Goal: Feedback & Contribution: Contribute content

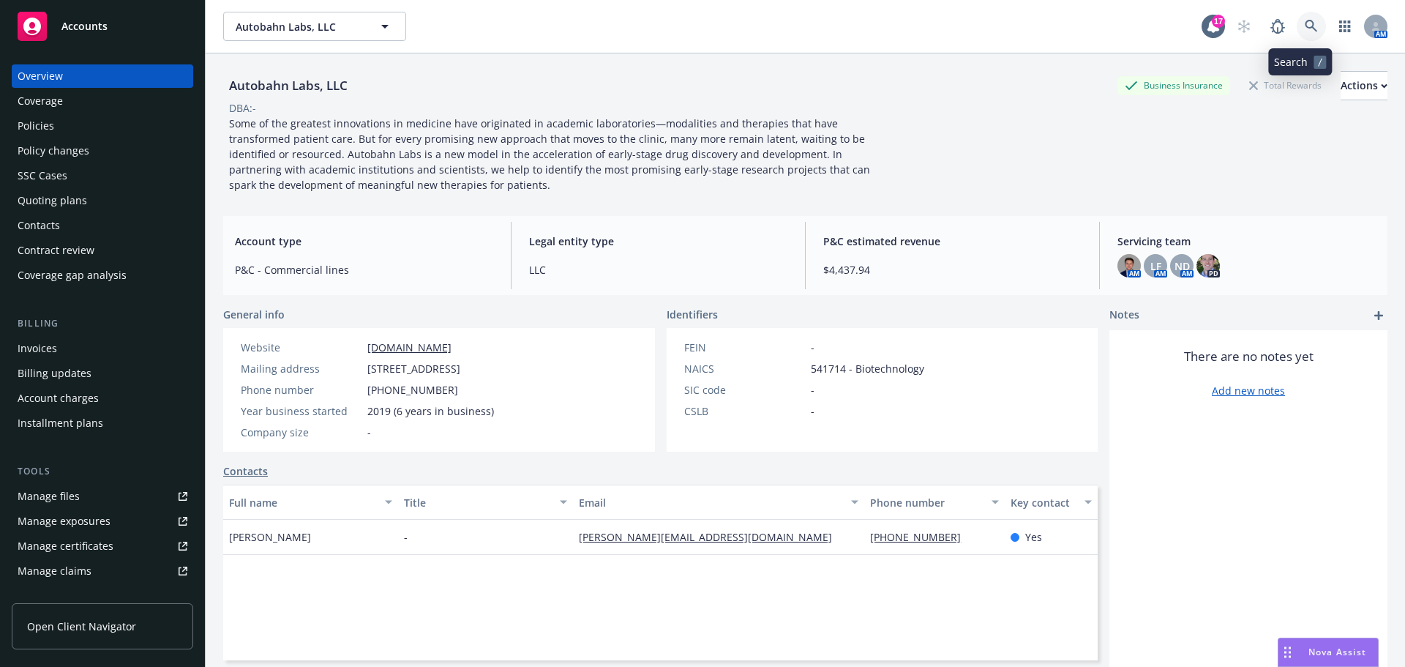
click at [1297, 23] on link at bounding box center [1311, 26] width 29 height 29
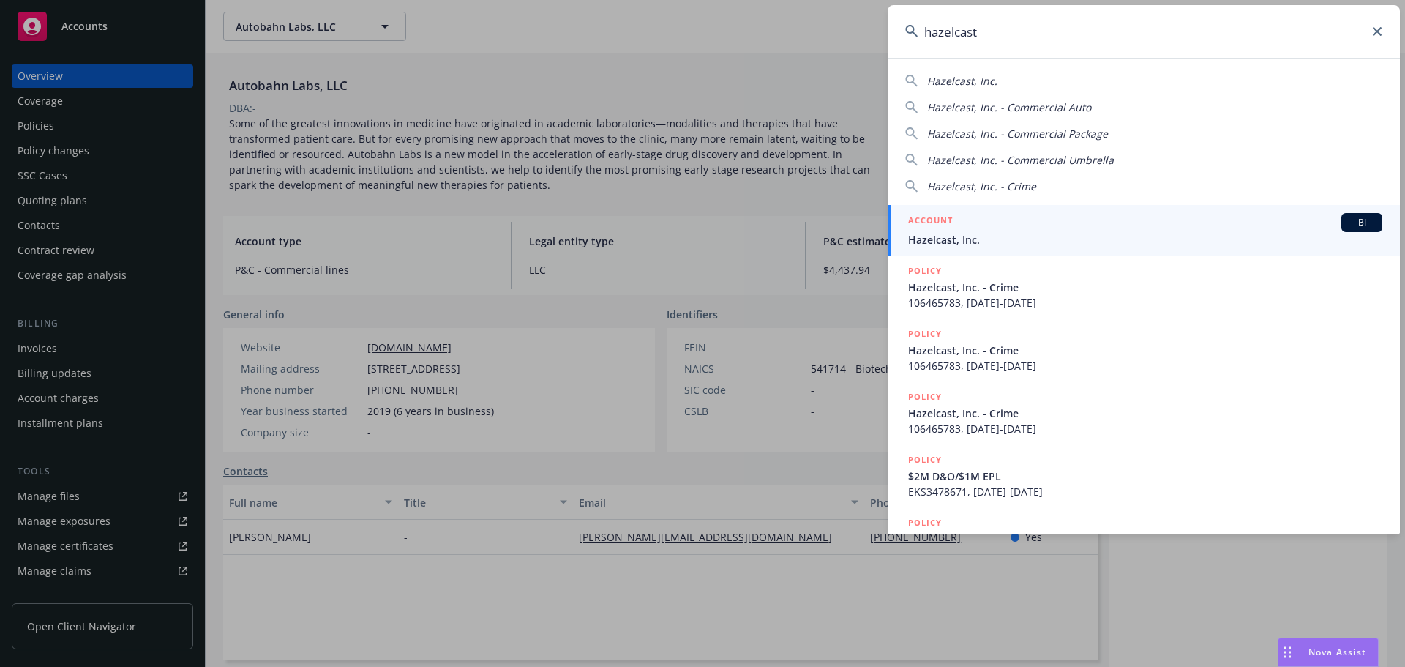
type input "hazelcast"
click at [919, 239] on span "Hazelcast, Inc." at bounding box center [1145, 239] width 474 height 15
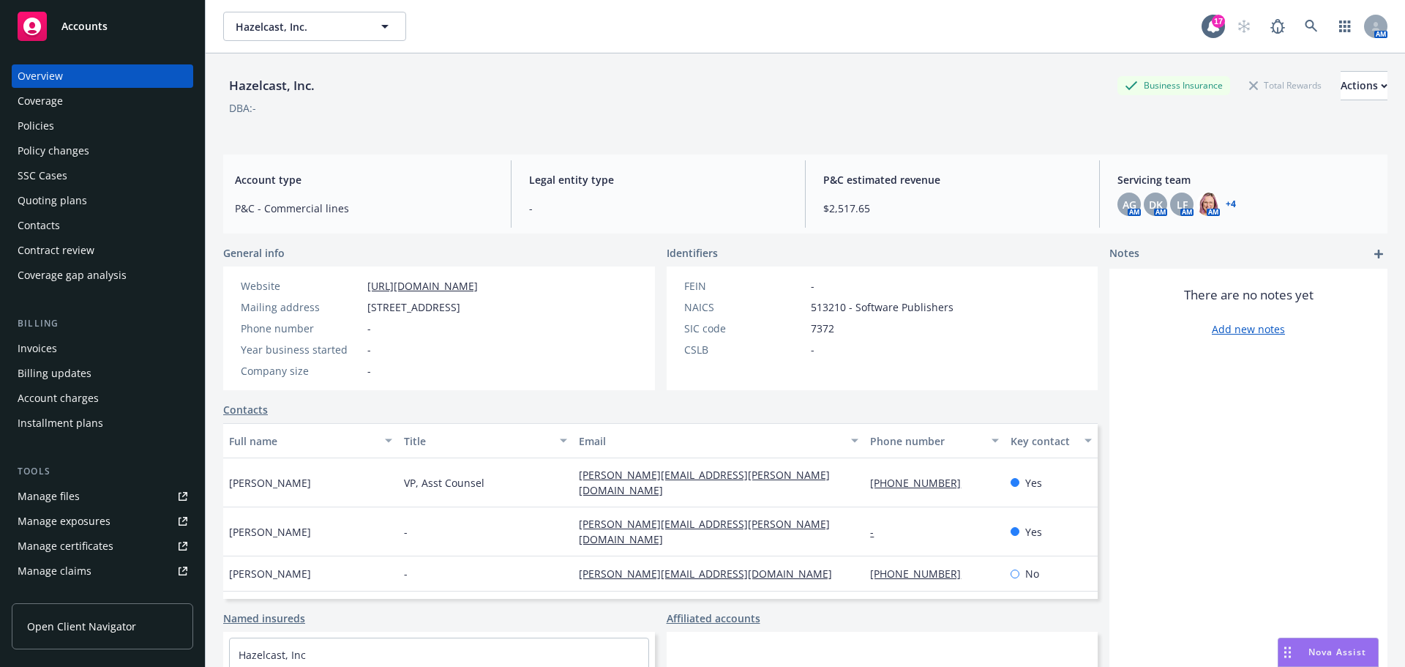
click at [51, 192] on div "Quoting plans" at bounding box center [53, 200] width 70 height 23
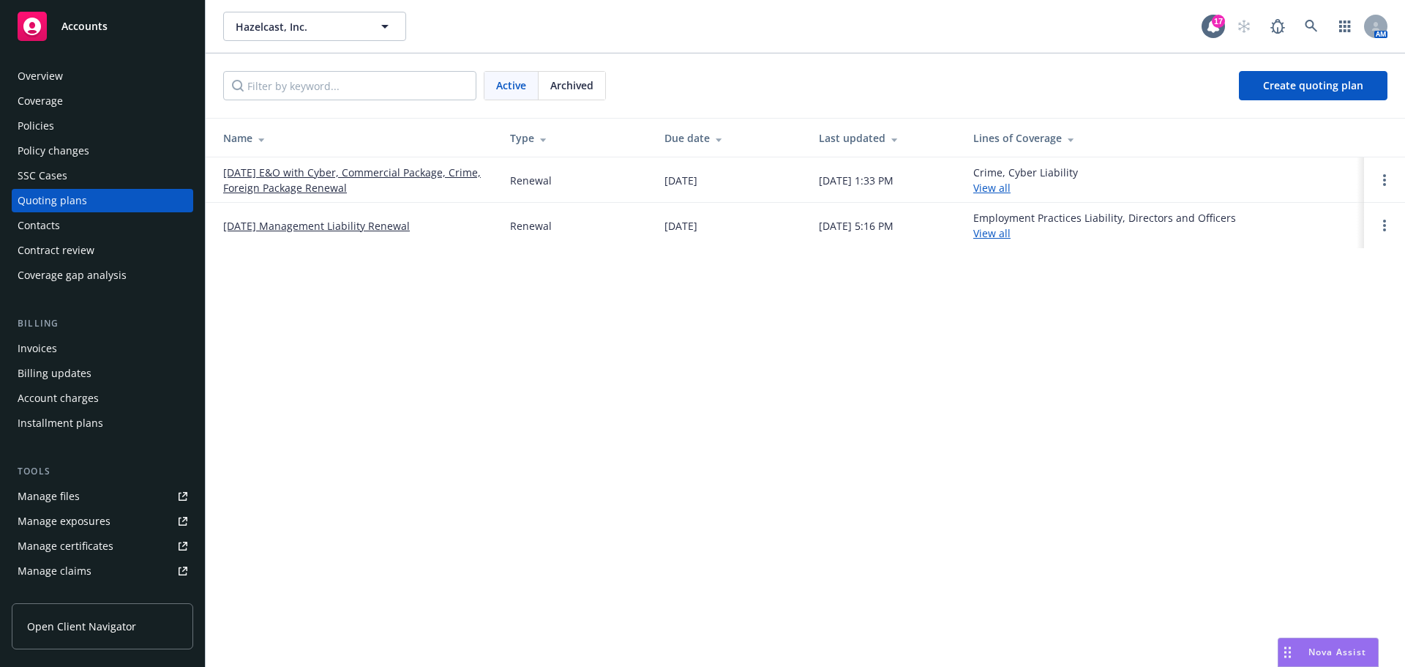
click at [311, 175] on link "[DATE] E&O with Cyber, Commercial Package, Crime, Foreign Package Renewal" at bounding box center [355, 180] width 264 height 31
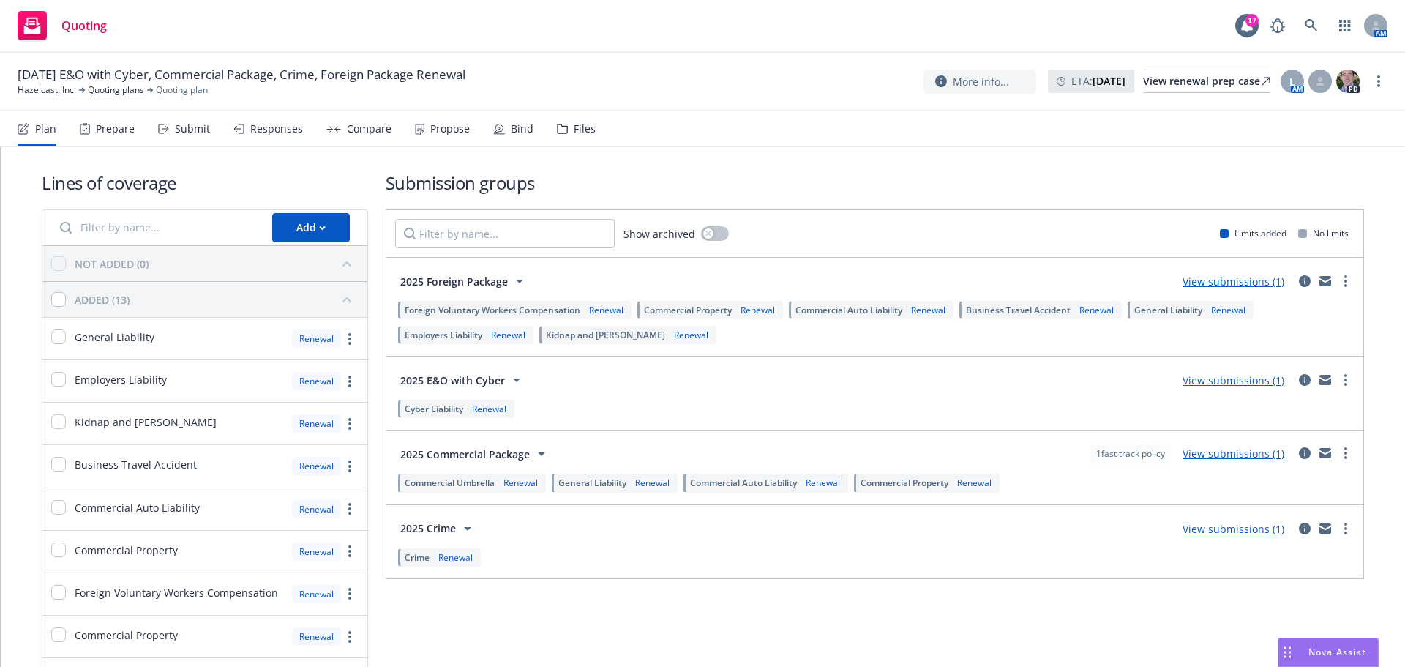
click at [584, 128] on div "Files" at bounding box center [585, 129] width 22 height 12
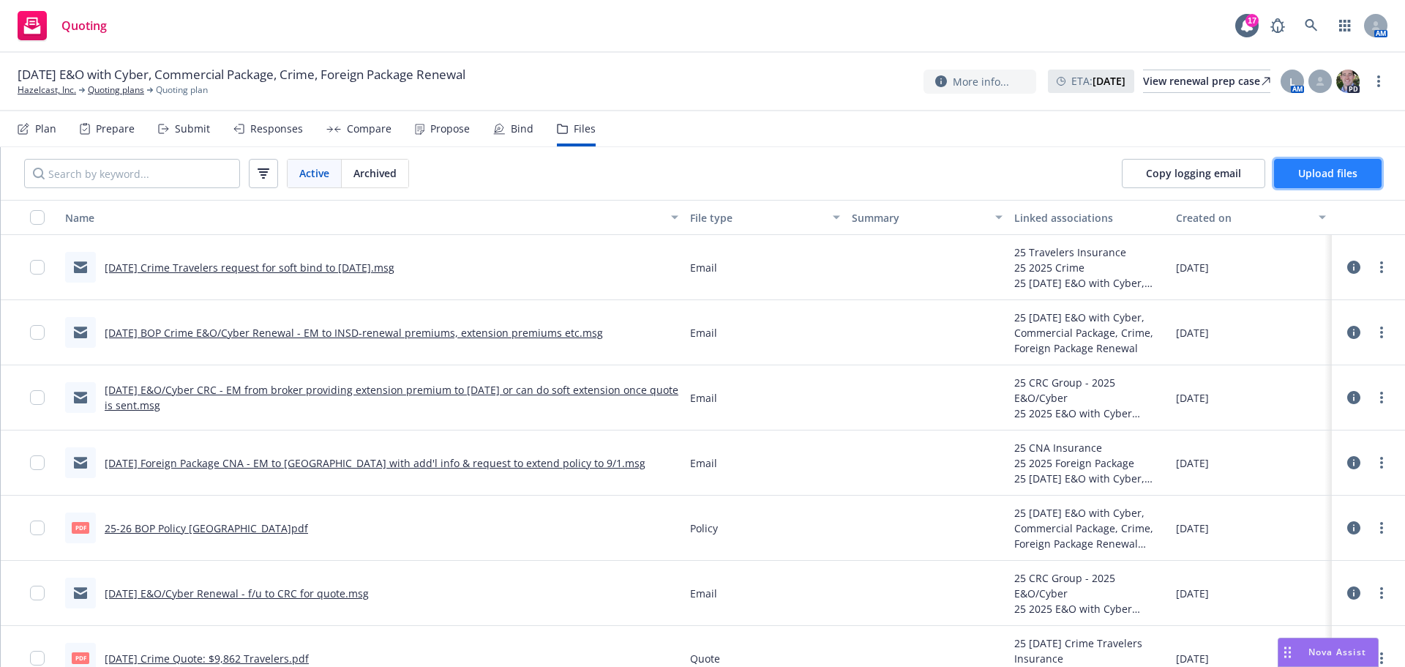
click at [1337, 166] on span "Upload files" at bounding box center [1328, 173] width 59 height 14
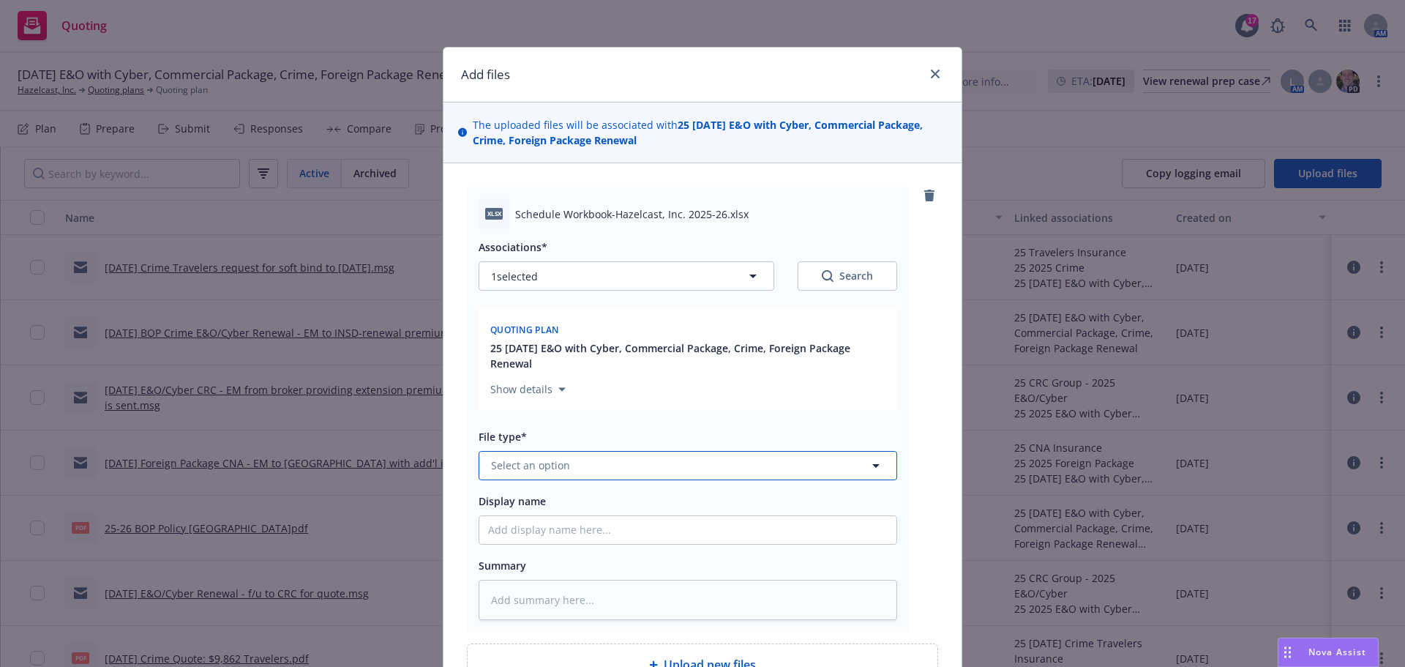
click at [524, 471] on span "Select an option" at bounding box center [530, 465] width 79 height 15
type input "work"
click at [530, 390] on span "Workbook" at bounding box center [520, 385] width 52 height 15
click at [536, 537] on input "Display name" at bounding box center [687, 530] width 417 height 28
type textarea "x"
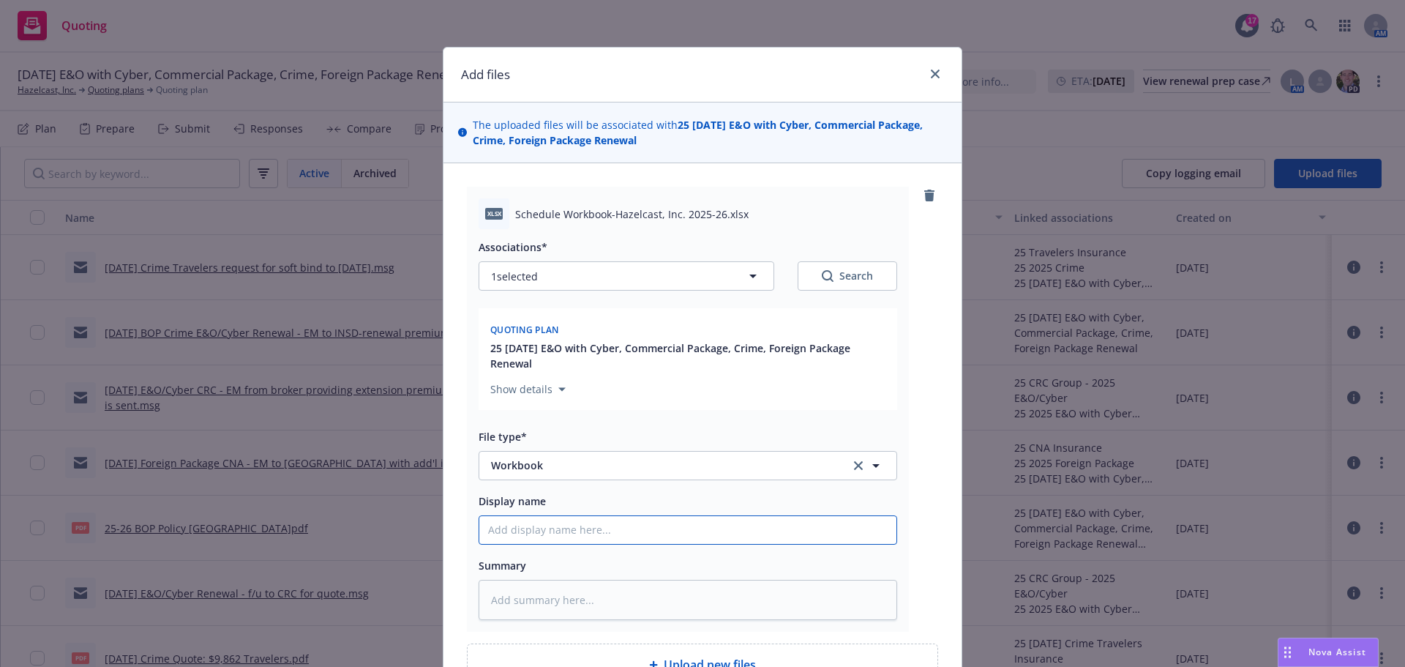
type input "8"
type textarea "x"
type input "8/"
type textarea "x"
type input "8/2"
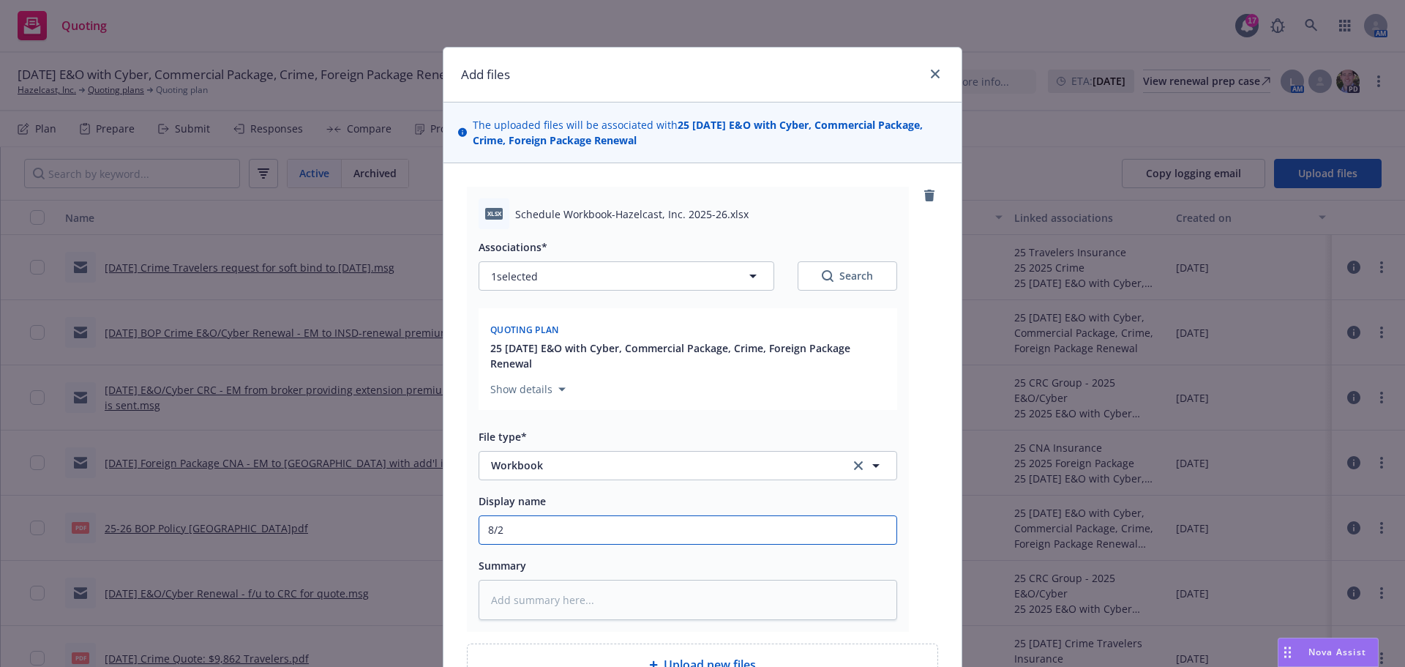
type textarea "x"
type input "8/21"
type textarea "x"
type input "8/21/"
type textarea "x"
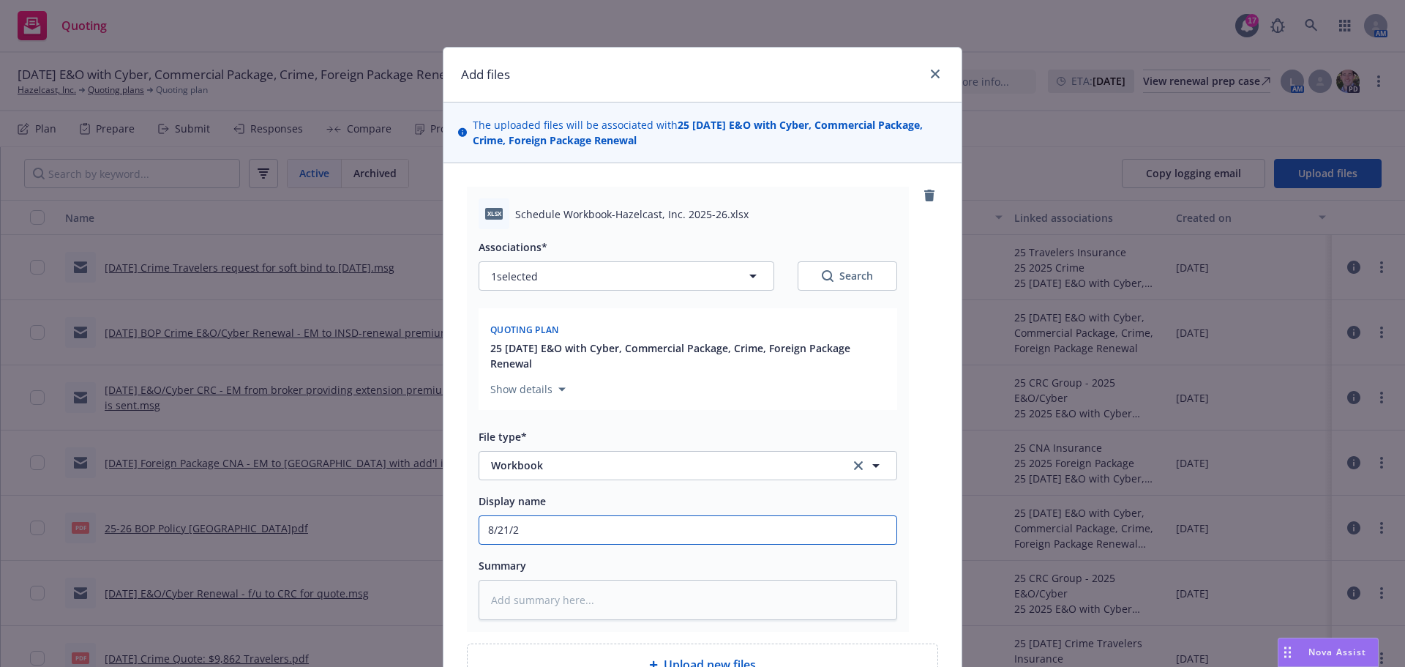
type input "8/21/20"
type textarea "x"
type input "8/21/202"
type textarea "x"
type input "8/21/2025"
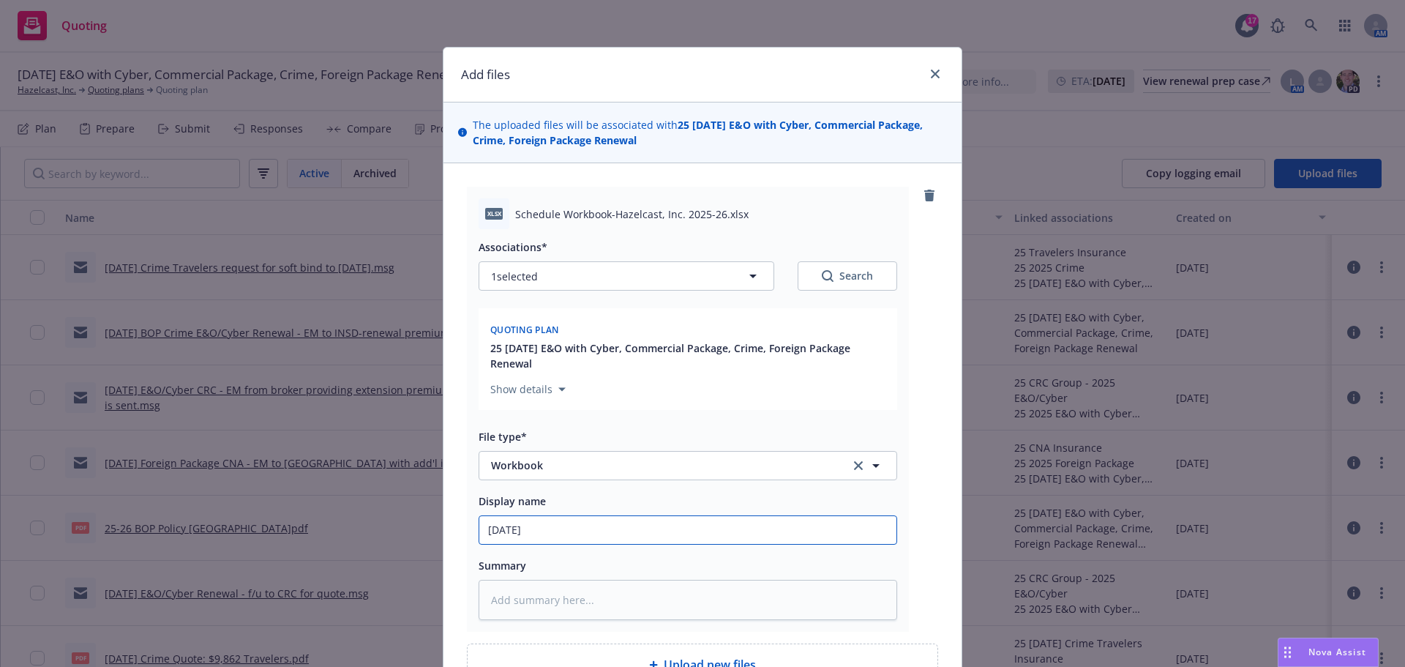
type textarea "x"
type input "8/21/2025"
type textarea "x"
type input "8/21/2025 B"
type textarea "x"
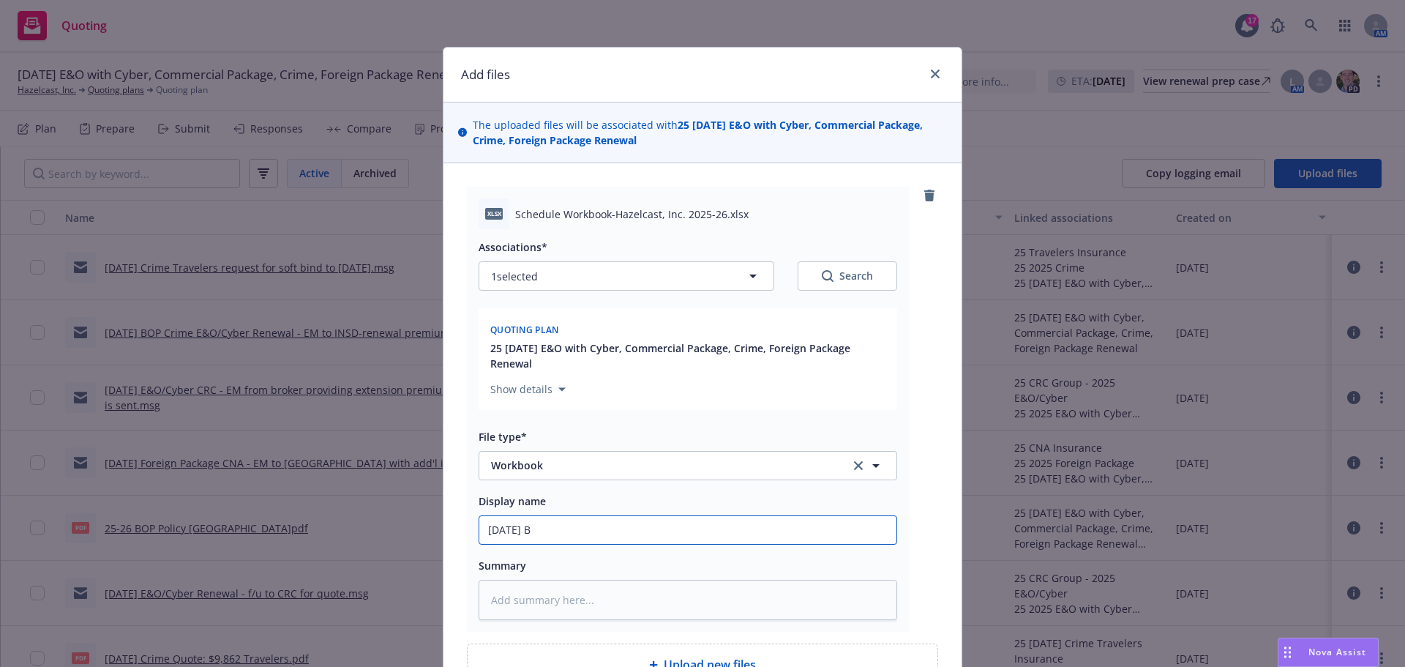
type input "8/21/2025 BO"
type textarea "x"
type input "8/21/2025 BOP"
type textarea "x"
type input "8/21/2025 BOP"
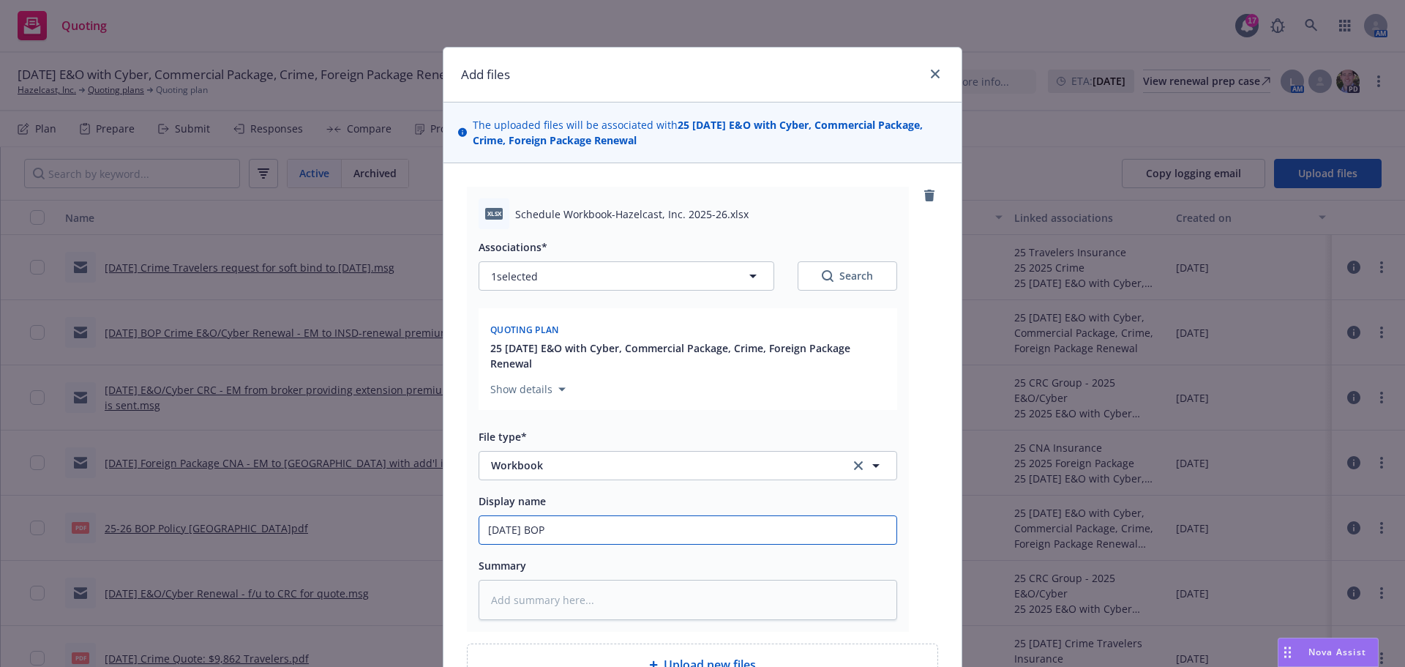
type textarea "x"
type input "8/21/2025 BOP R"
type textarea "x"
type input "8/21/2025 BOP Re"
type textarea "x"
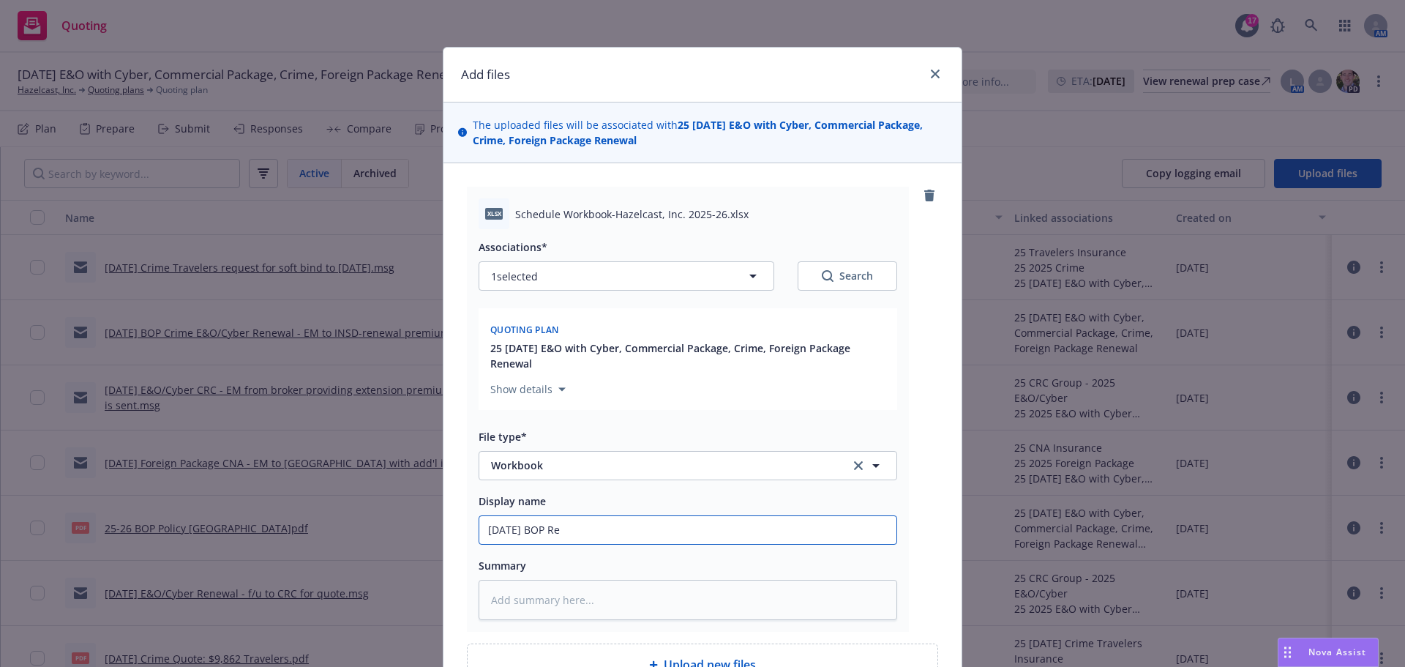
type input "8/21/2025 BOP Ren"
type textarea "x"
type input "8/21/2025 BOP Rene"
type textarea "x"
type input "8/21/2025 BOP Renew"
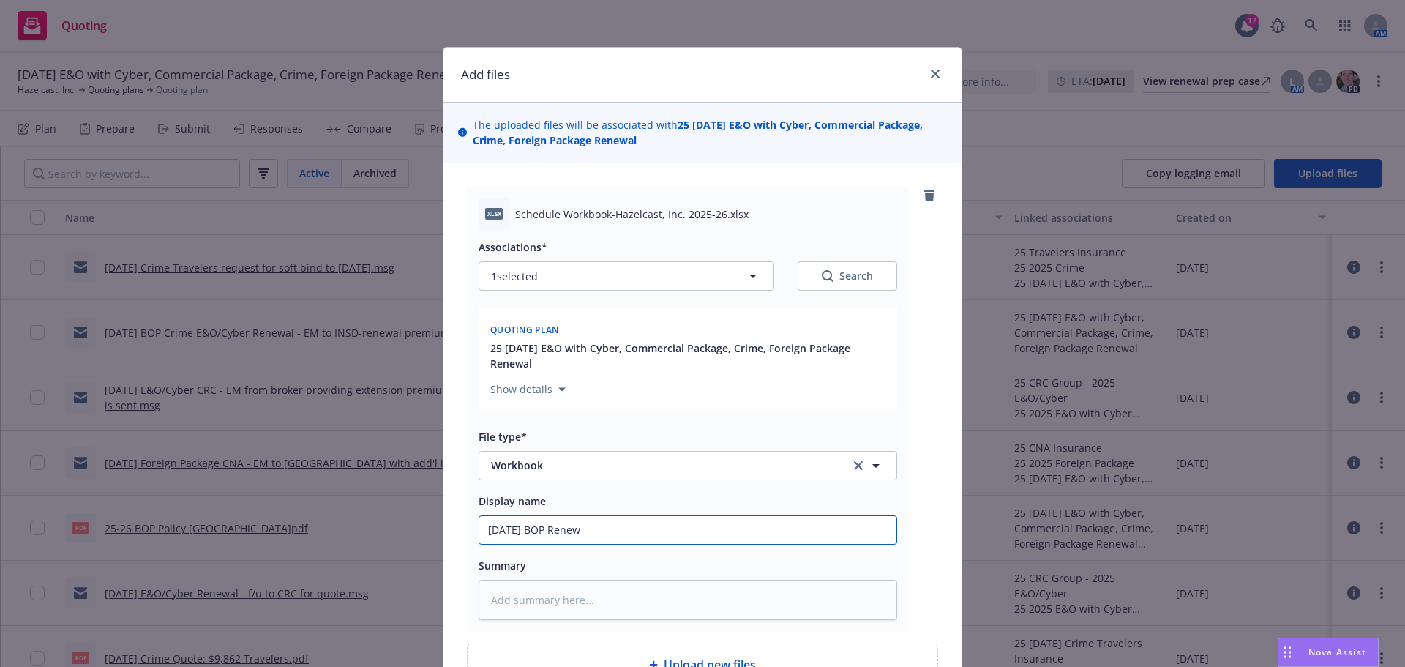
type textarea "x"
type input "8/21/2025 BOP Renewa"
type textarea "x"
type input "8/21/2025 BOP Renewal"
type textarea "x"
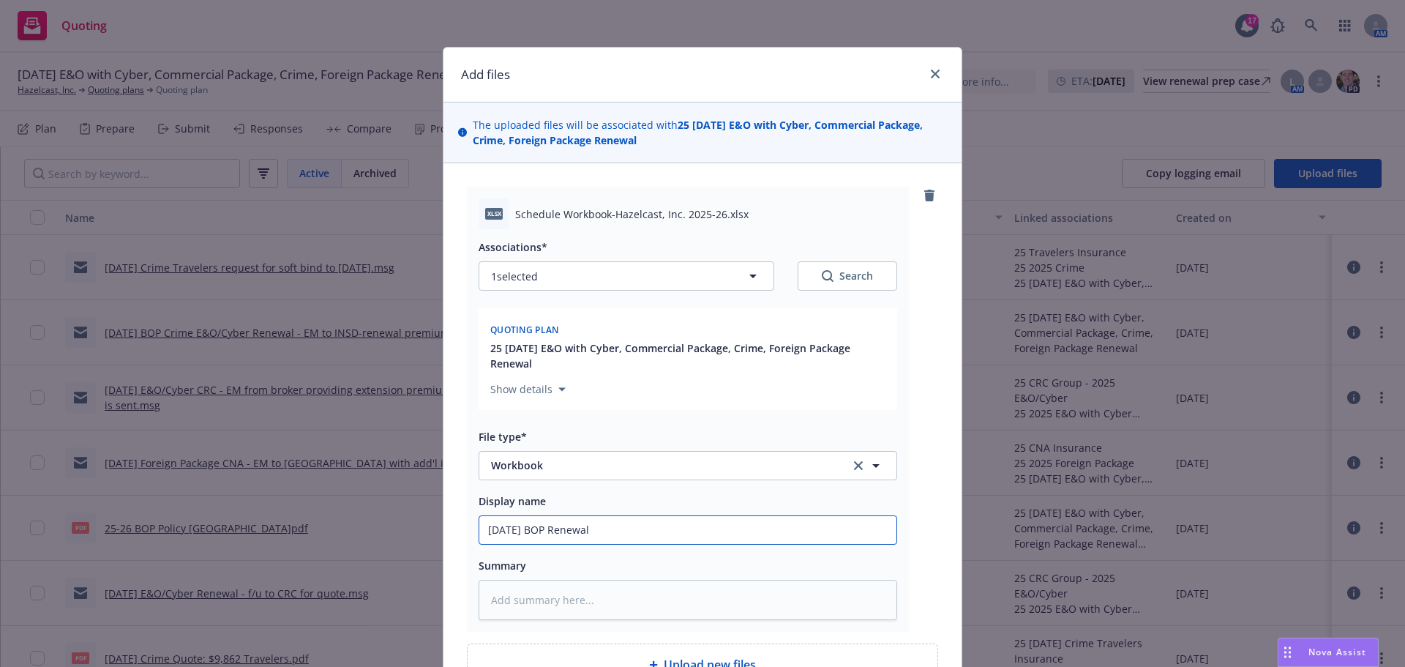
type input "8/21/2025 BOP Renewal"
type textarea "x"
type input "8/21/2025 BOP Renewal WO"
type textarea "x"
type input "8/21/2025 BOP Renewal WOr"
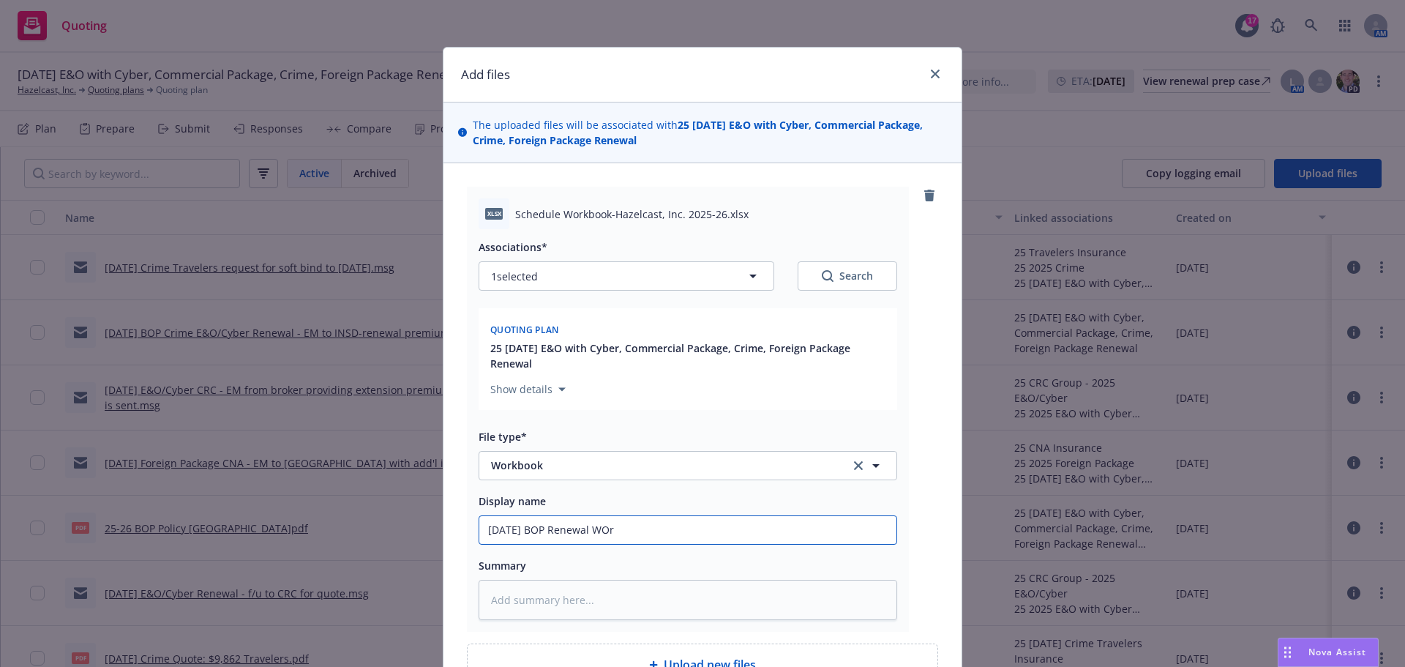
type textarea "x"
type input "8/21/2025 BOP Renewal WOrk"
type textarea "x"
type input "8/21/2025 BOP Renewal WOrkb"
type textarea "x"
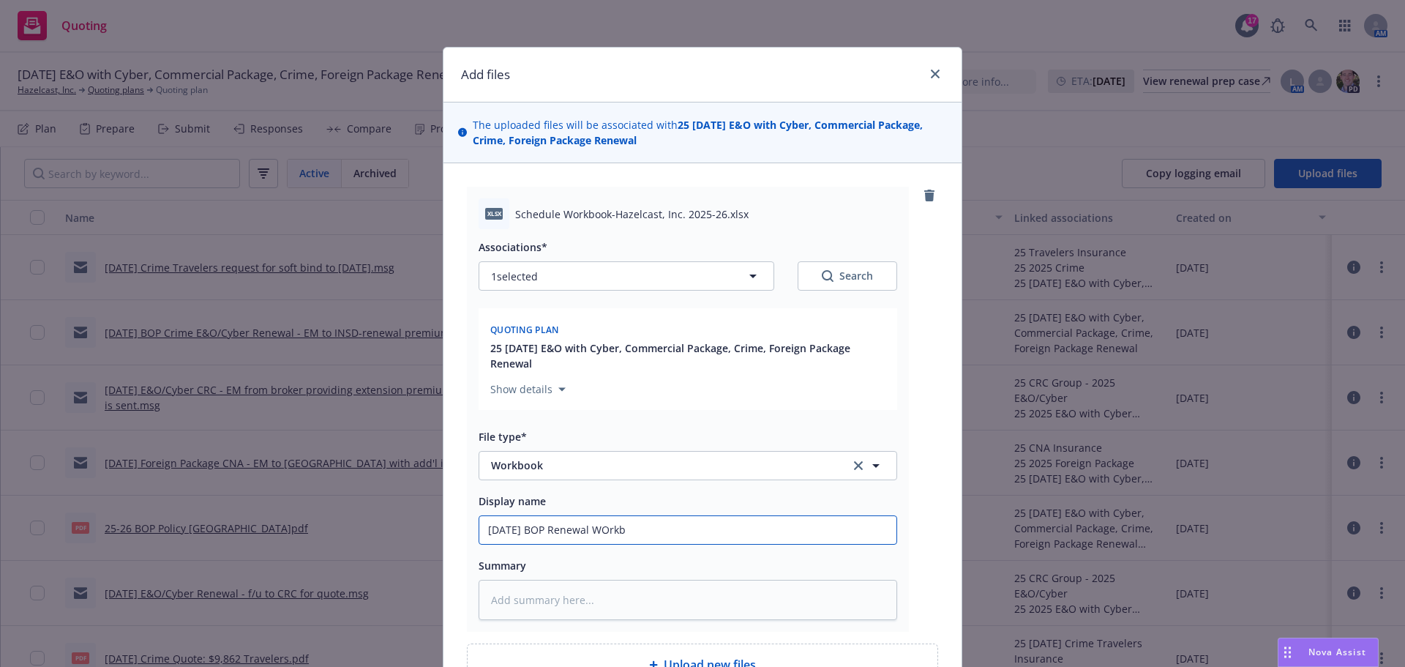
type input "8/21/2025 BOP Renewal WOrkbo"
type textarea "x"
type input "8/21/2025 BOP Renewal WOrkboo"
type textarea "x"
type input "8/21/2025 BOP Renewal WOrkbook"
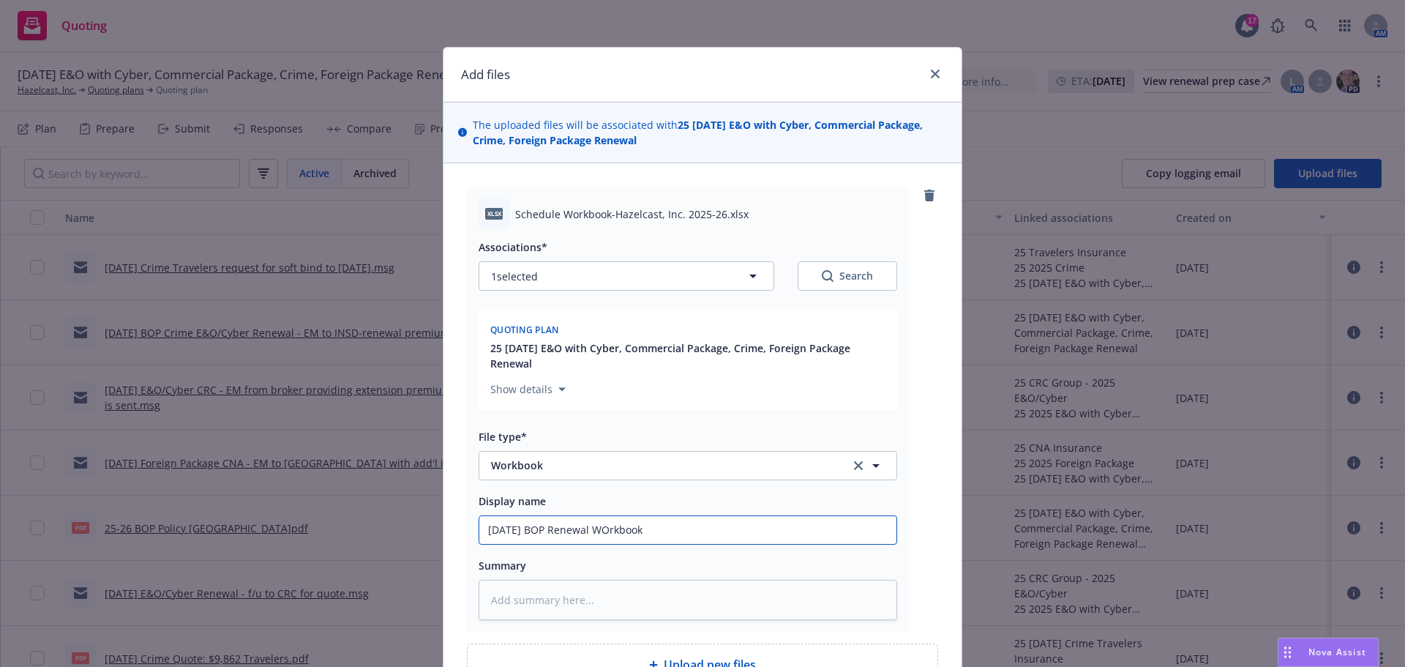
type textarea "x"
type input "8/21/2025 BOP Renewal WOrkbook"
type textarea "x"
type input "8/21/2025 BOP Renewal WOrkbook c"
type textarea "x"
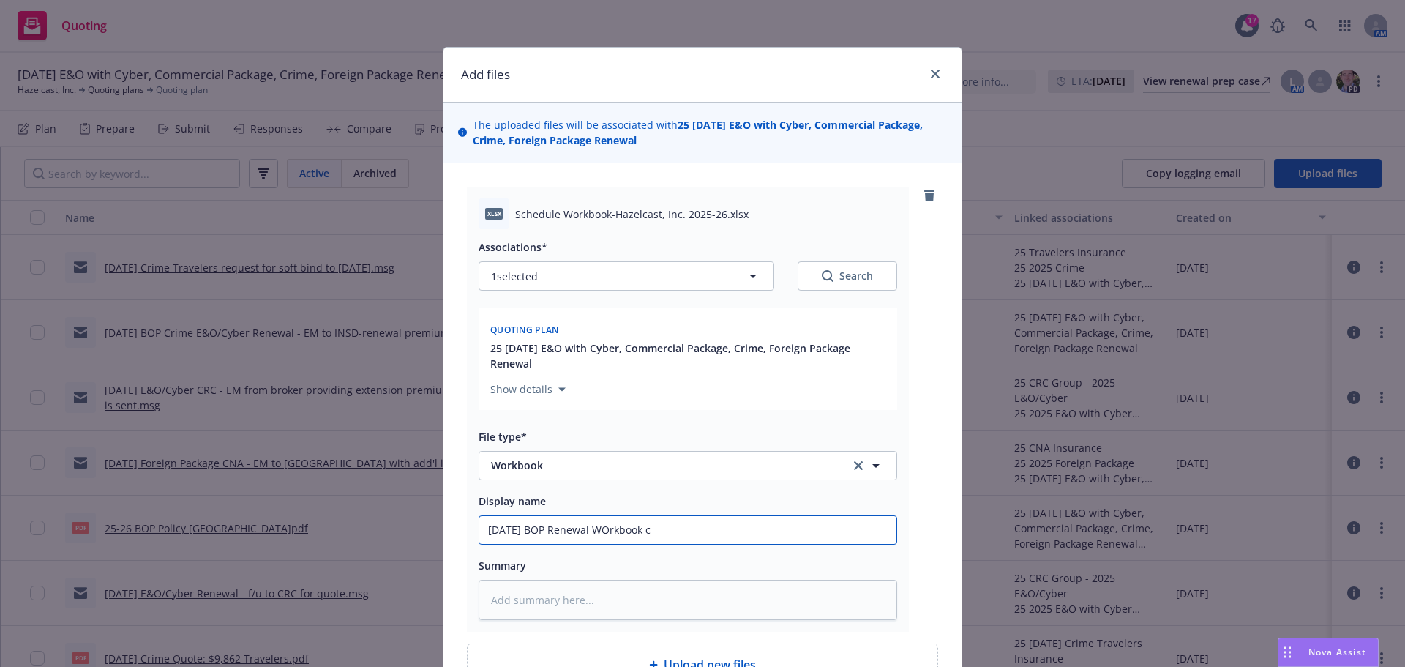
type input "8/21/2025 BOP Renewal WOrkbook co"
type textarea "x"
type input "8/21/2025 BOP Renewal WOrkbook com"
type textarea "x"
type input "8/21/2025 BOP Renewal WOrkbook comp"
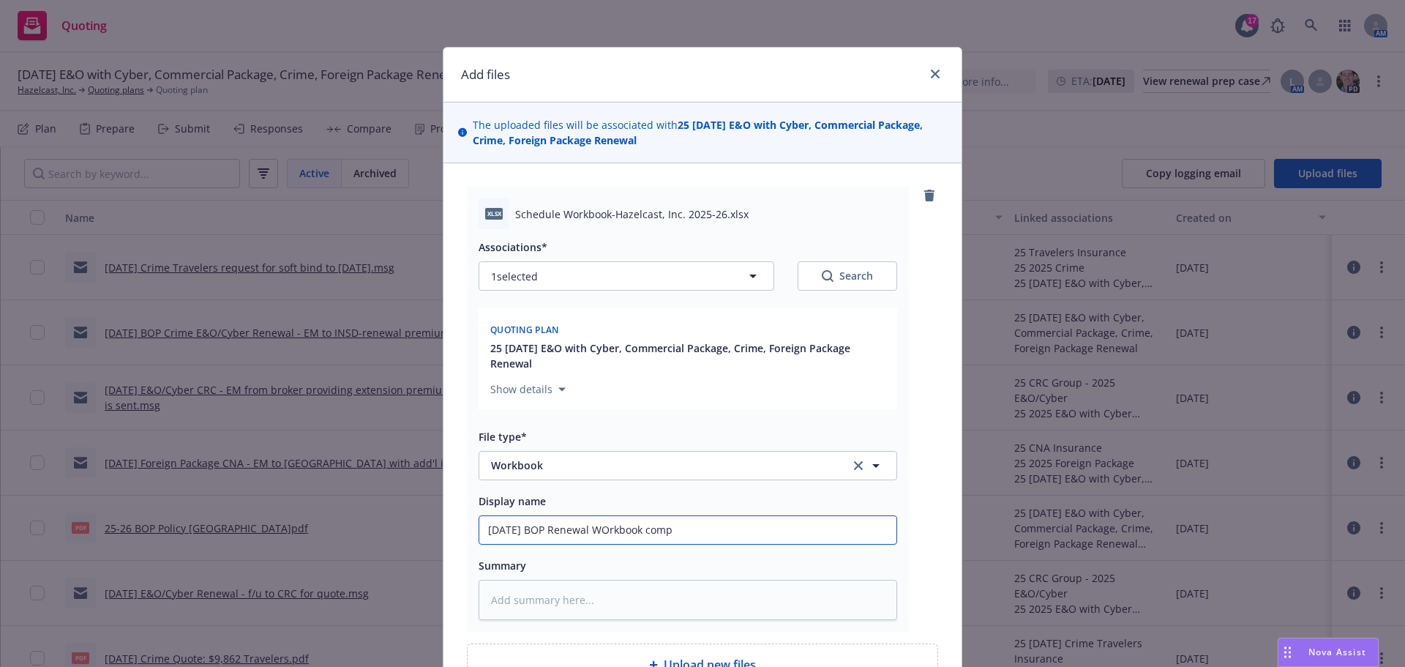
type textarea "x"
type input "8/21/2025 BOP Renewal WOrkbook compl"
type textarea "x"
type input "8/21/2025 BOP Renewal WOrkbook comple"
type textarea "x"
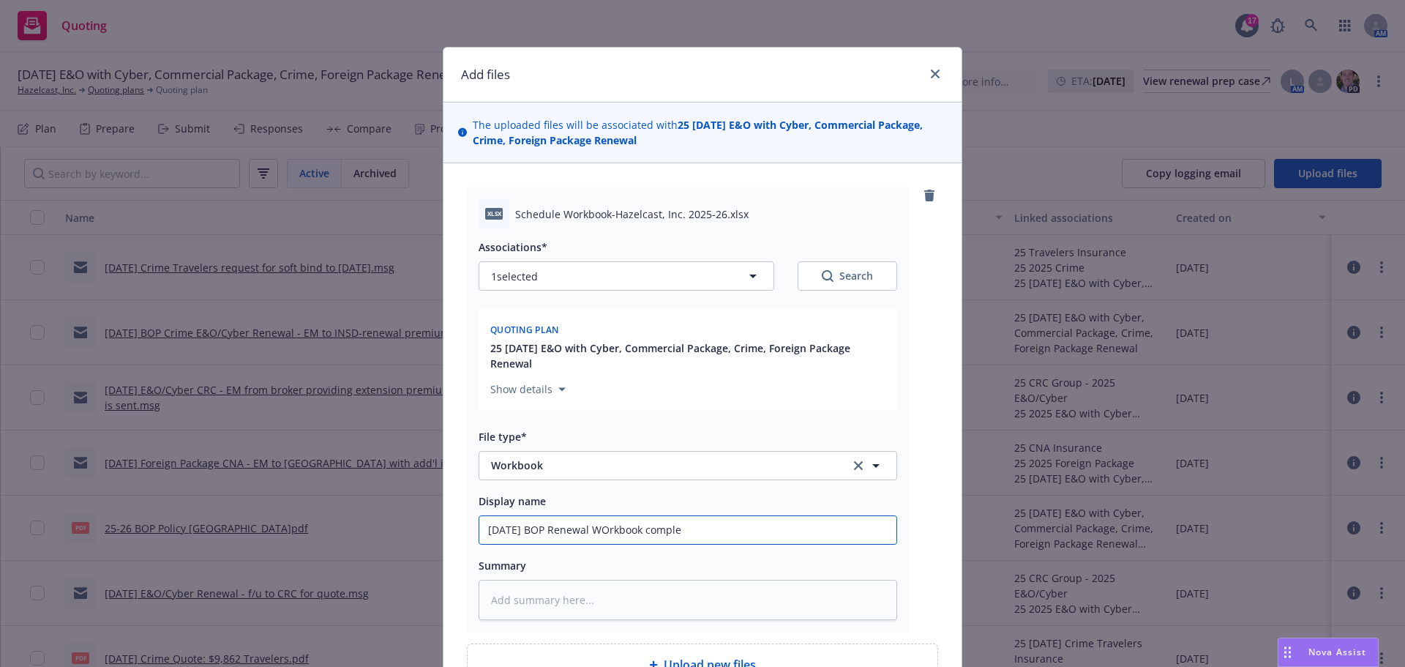
type input "8/21/2025 BOP Renewal WOrkbook complet"
type textarea "x"
type input "8/21/2025 BOP Renewal WOrkbook complete"
type textarea "x"
type input "8/21/2025 BOP Renewal WOrkbook completed"
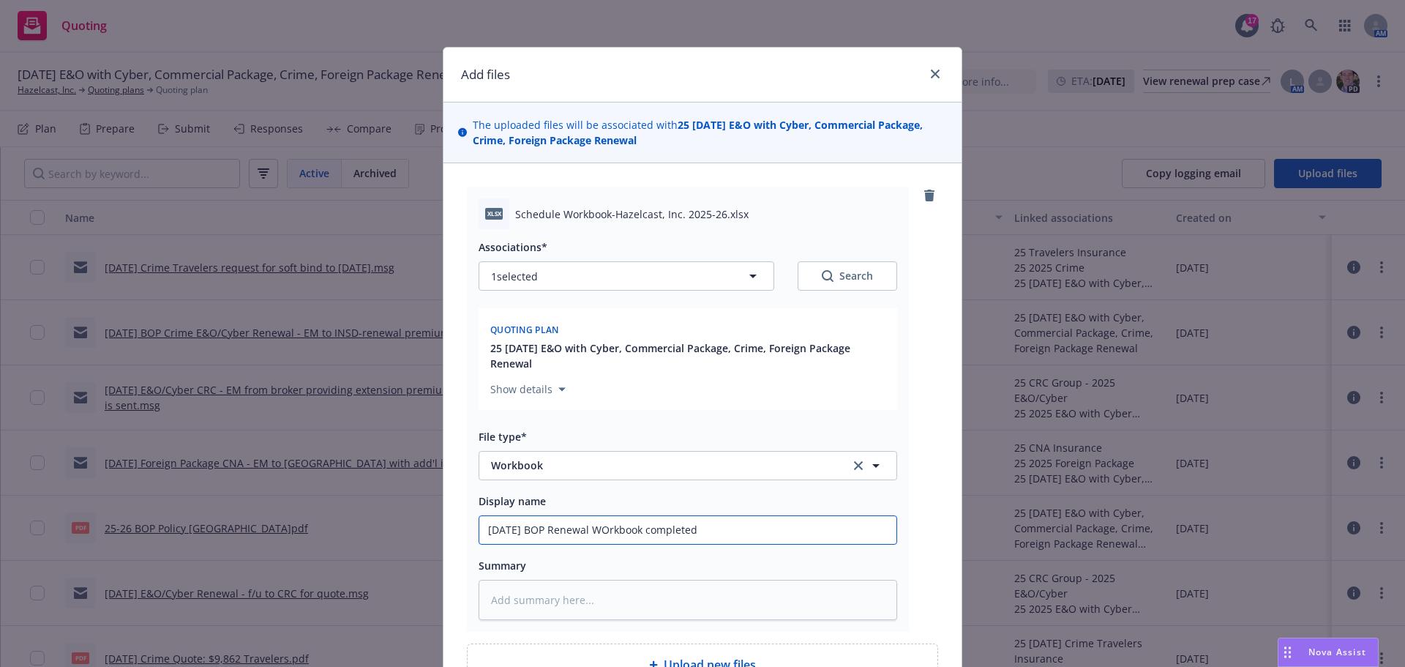
type textarea "x"
type input "8/21/2025 BOP Renewal WOrkbook completed"
type textarea "x"
type input "8/21/2025 BOP Renewal WOrkbook completed b"
type textarea "x"
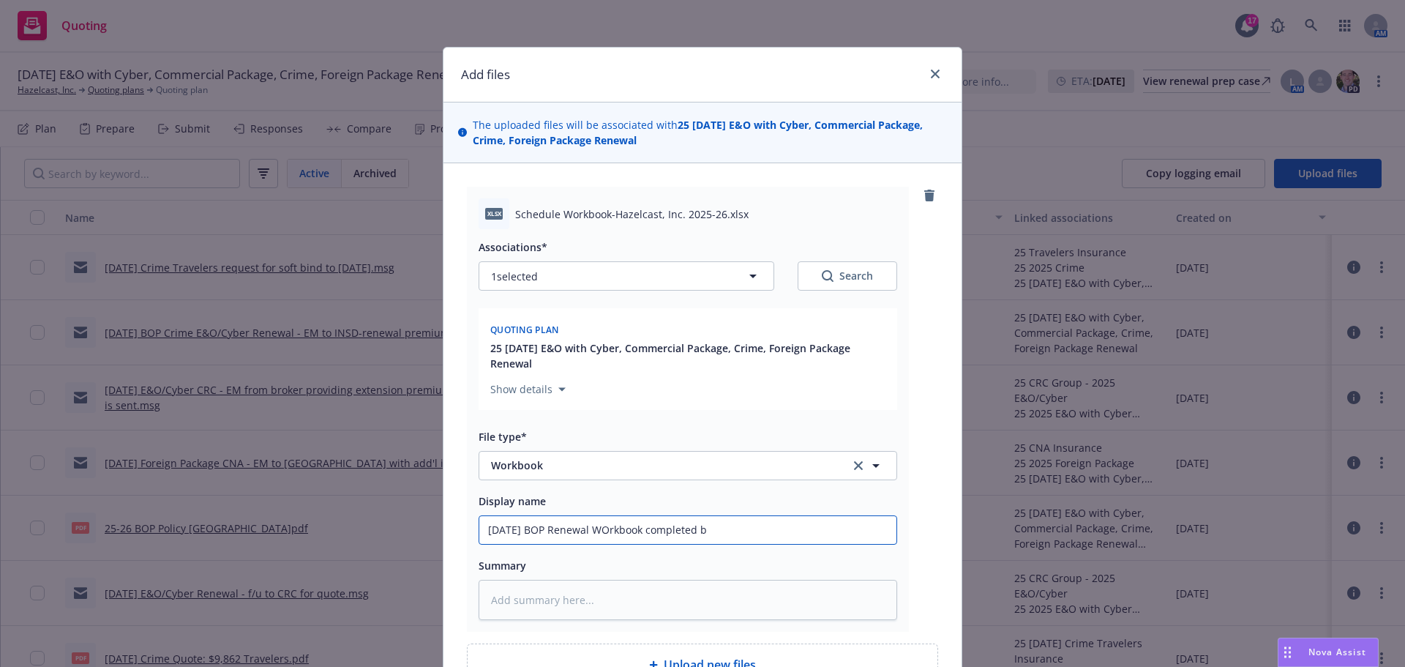
type input "8/21/2025 BOP Renewal WOrkbook completed by"
type textarea "x"
type input "8/21/2025 BOP Renewal WOrkbook completed by"
type textarea "x"
type input "8/21/2025 BOP Renewal WOrkbook completed by i"
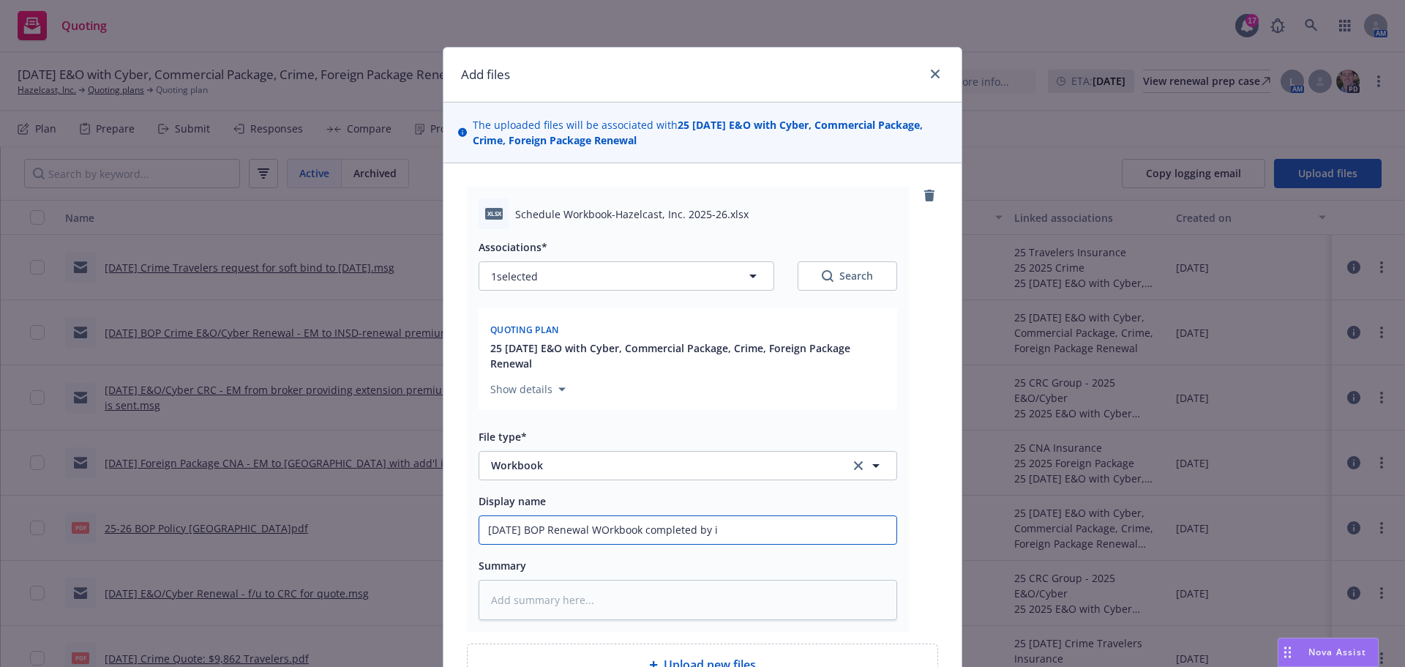
type textarea "x"
type input "8/21/2025 BOP Renewal WOrkbook completed by in"
type textarea "x"
type input "8/21/2025 BOP Renewal WOrkbook completed by insu"
type textarea "x"
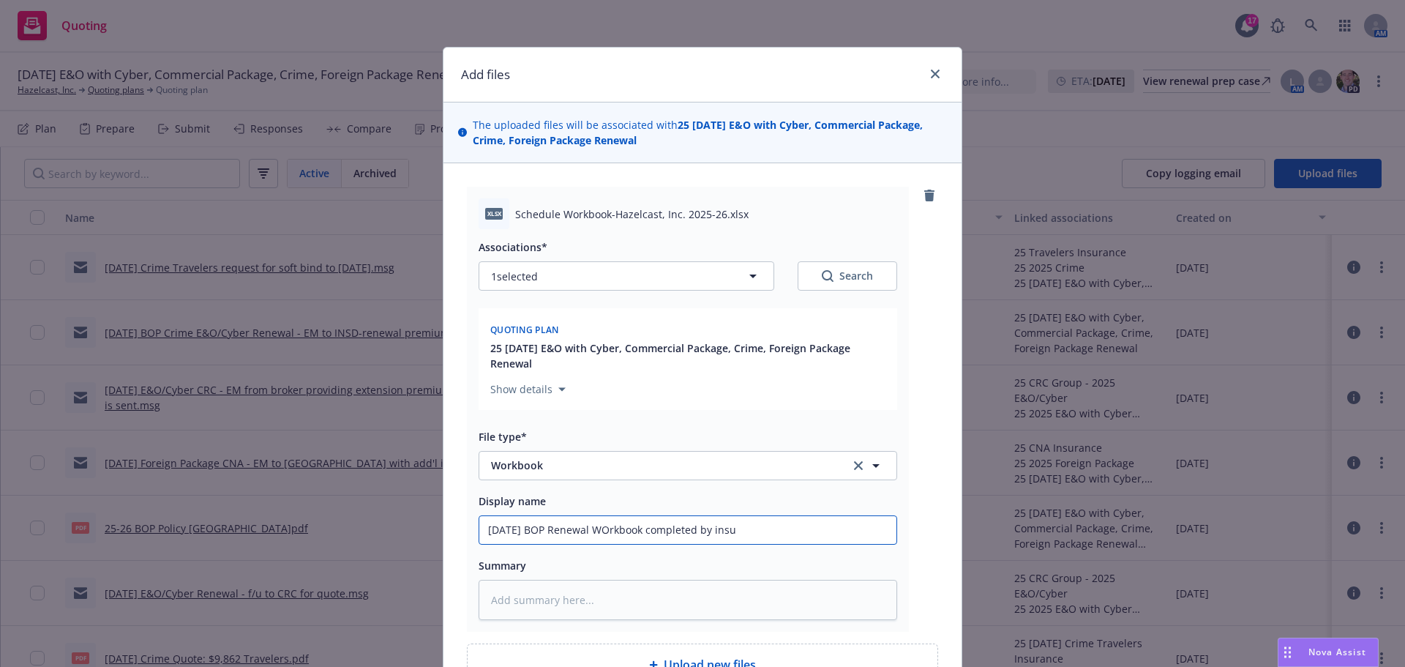
type input "8/21/2025 BOP Renewal WOrkbook completed by insur"
type textarea "x"
type input "8/21/2025 BOP Renewal WOrkbook completed by insure"
type textarea "x"
type input "8/21/2025 BOP Renewal WOrkbook completed by insured"
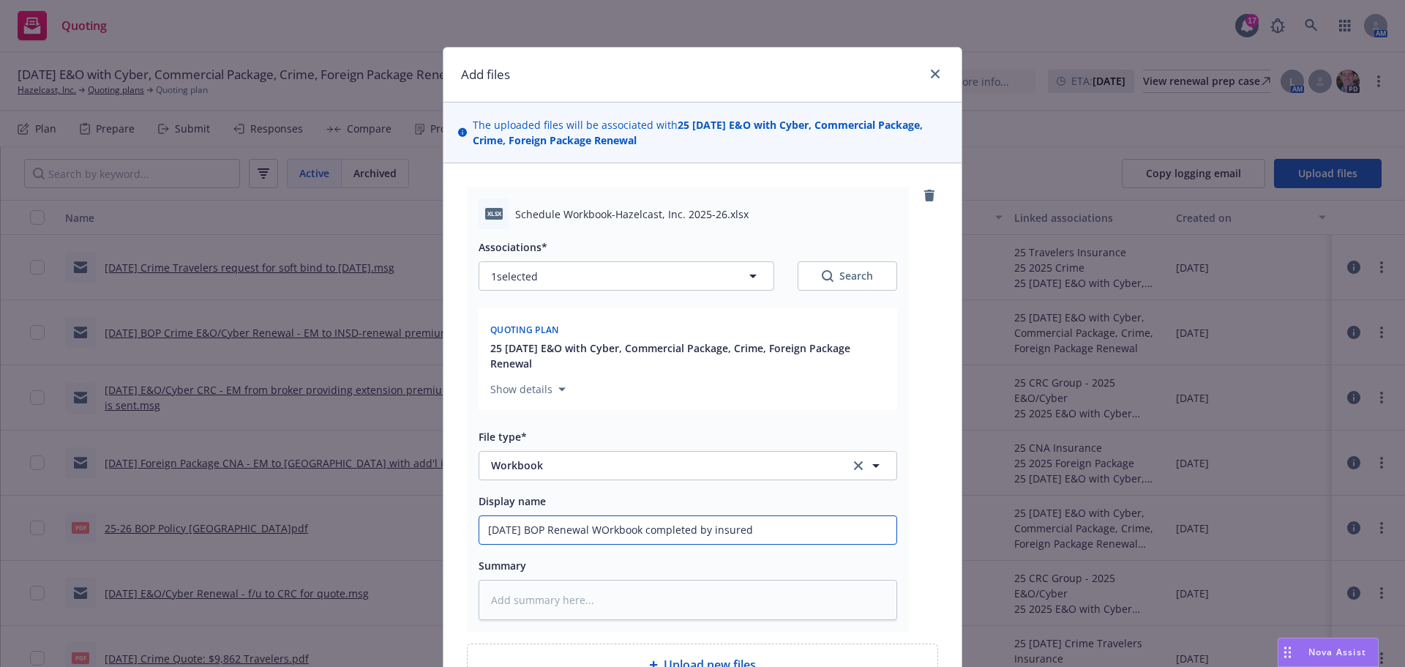
click at [612, 527] on input "8/21/2025 BOP Renewal WOrkbook completed by insured" at bounding box center [687, 530] width 417 height 28
type textarea "x"
type input "8/21/2025 BOP Renewal Wrkbook completed by insured"
type textarea "x"
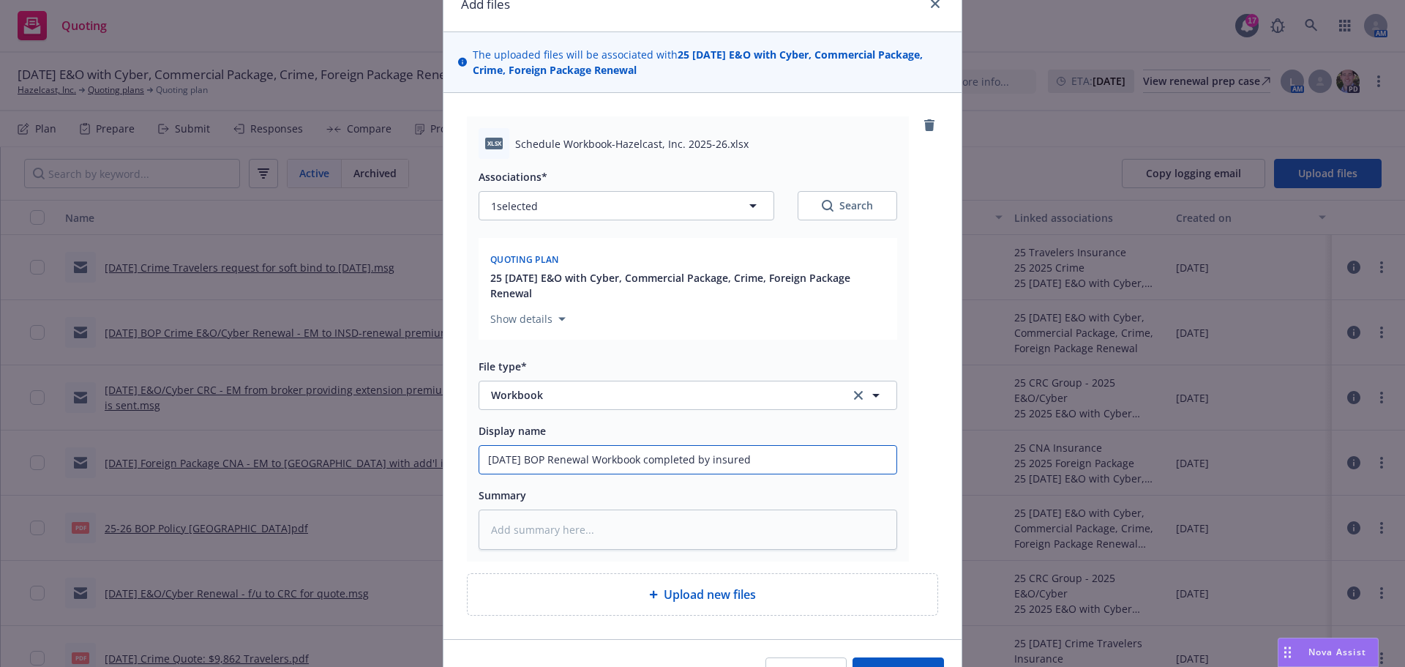
scroll to position [155, 0]
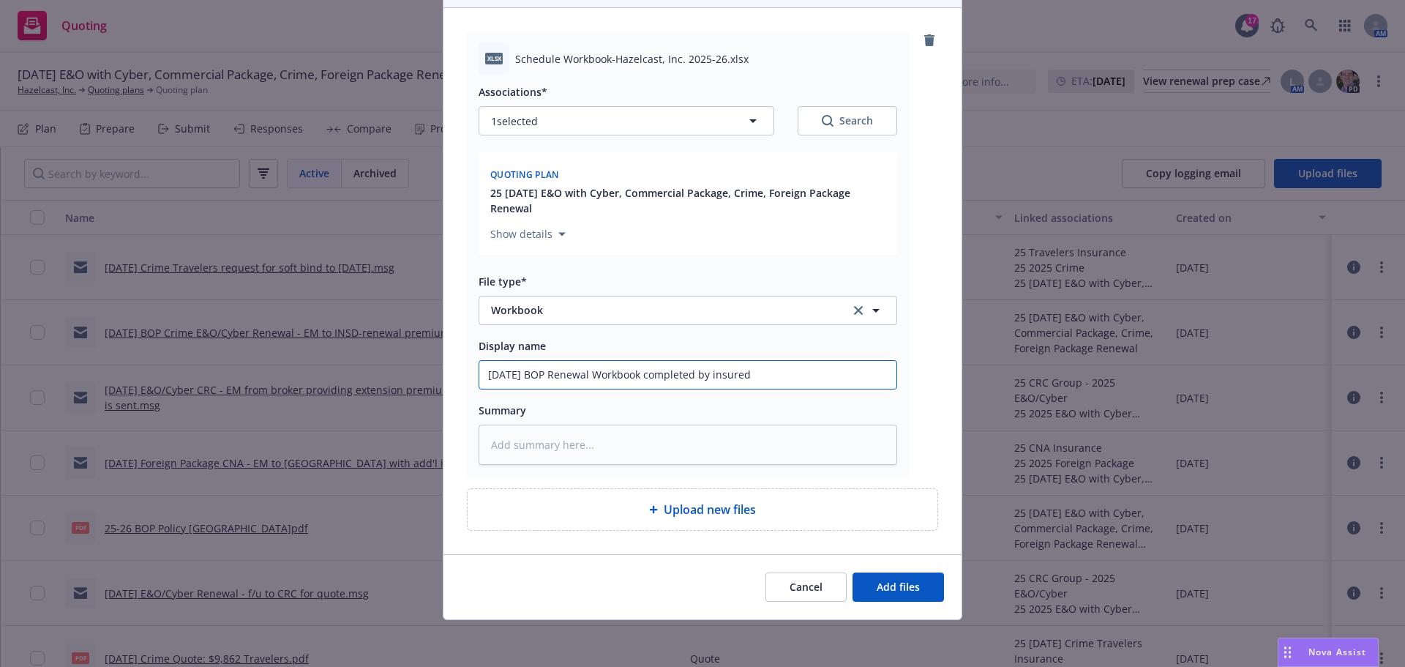
type input "8/21/2025 BOP Renewal Workbook completed by insured"
type textarea "x"
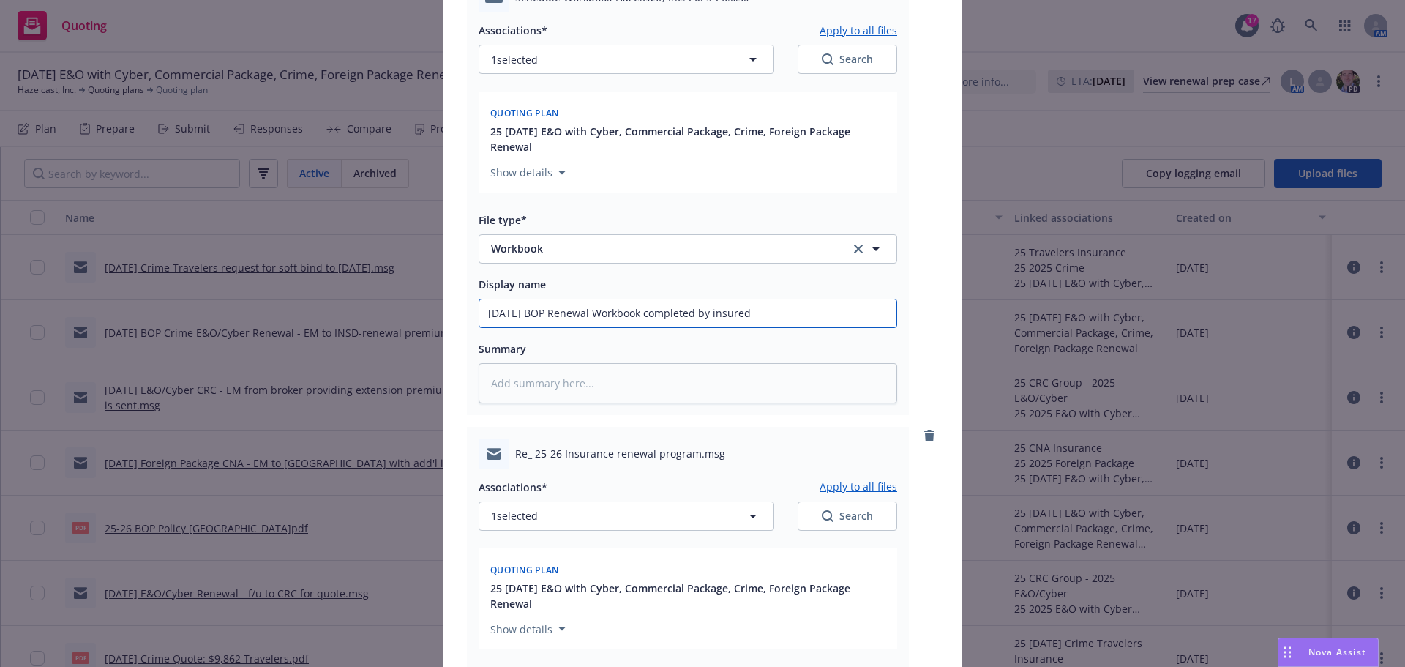
scroll to position [594, 0]
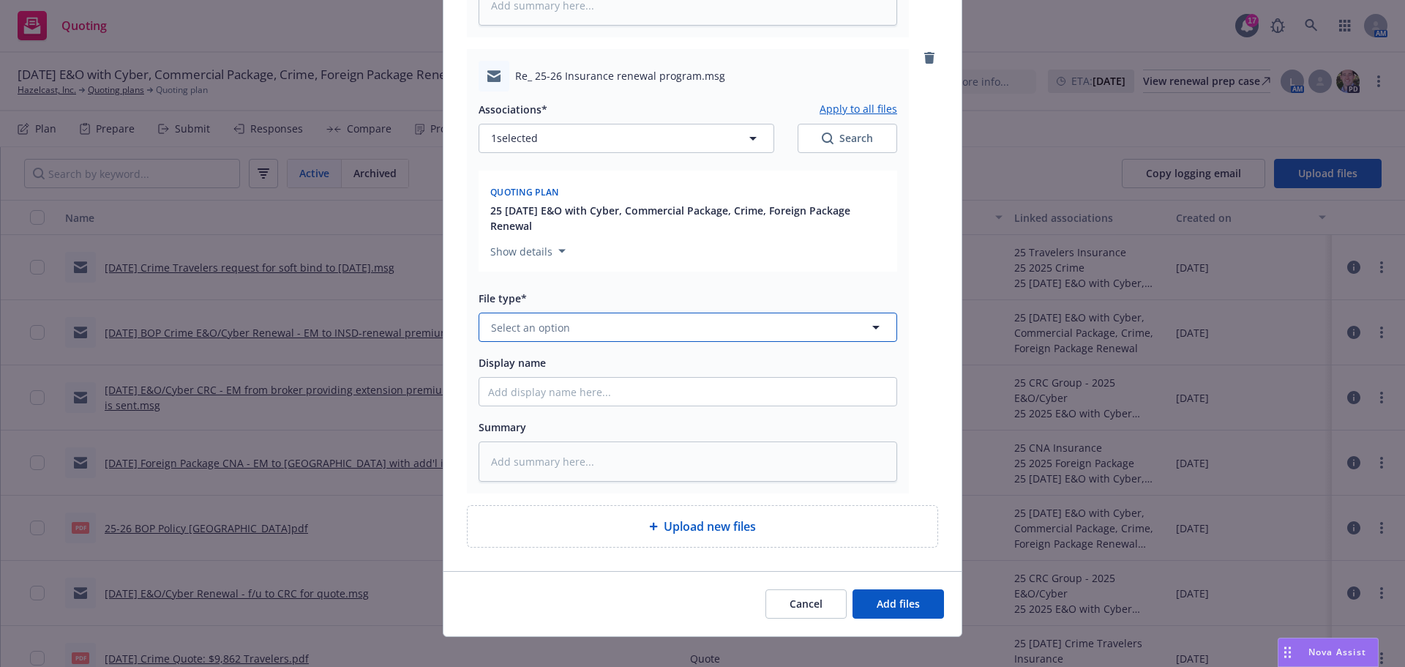
click at [499, 326] on span "Select an option" at bounding box center [530, 327] width 79 height 15
type input "email"
click at [512, 357] on div "Email" at bounding box center [506, 367] width 36 height 21
type textarea "x"
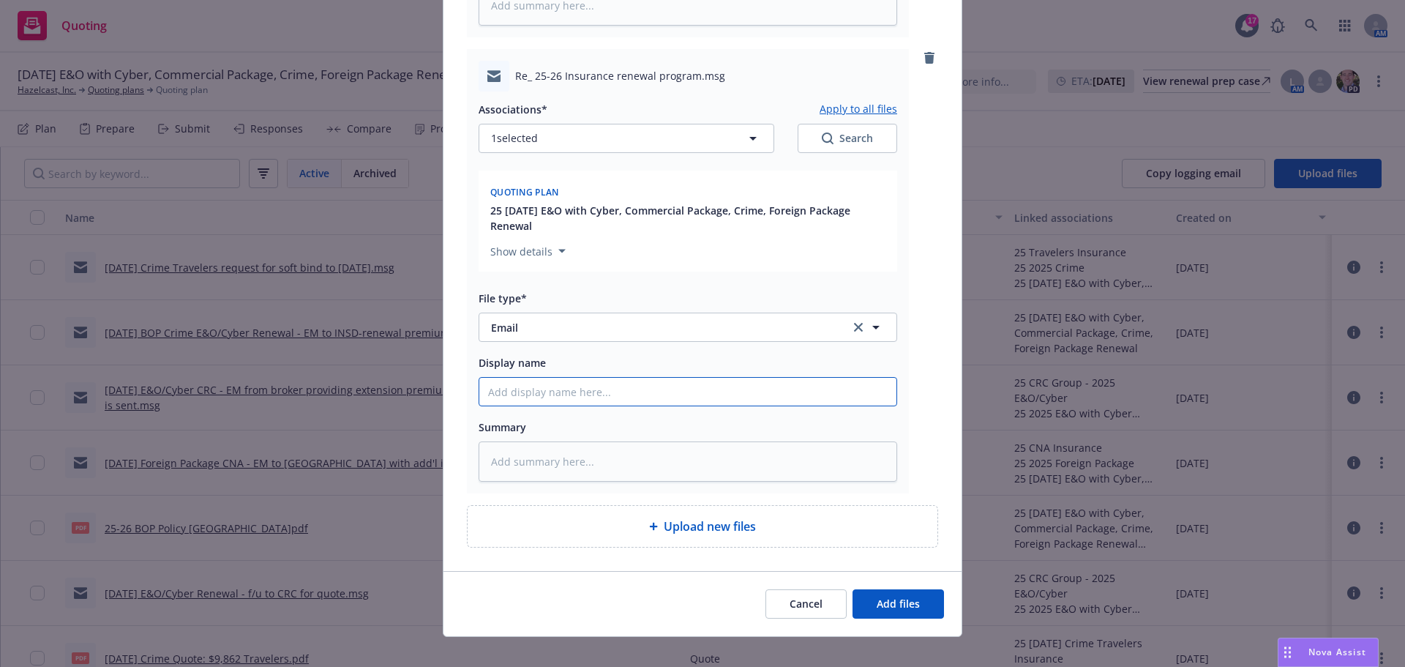
type input "8"
type textarea "x"
type input "8/"
type textarea "x"
type input "8/2"
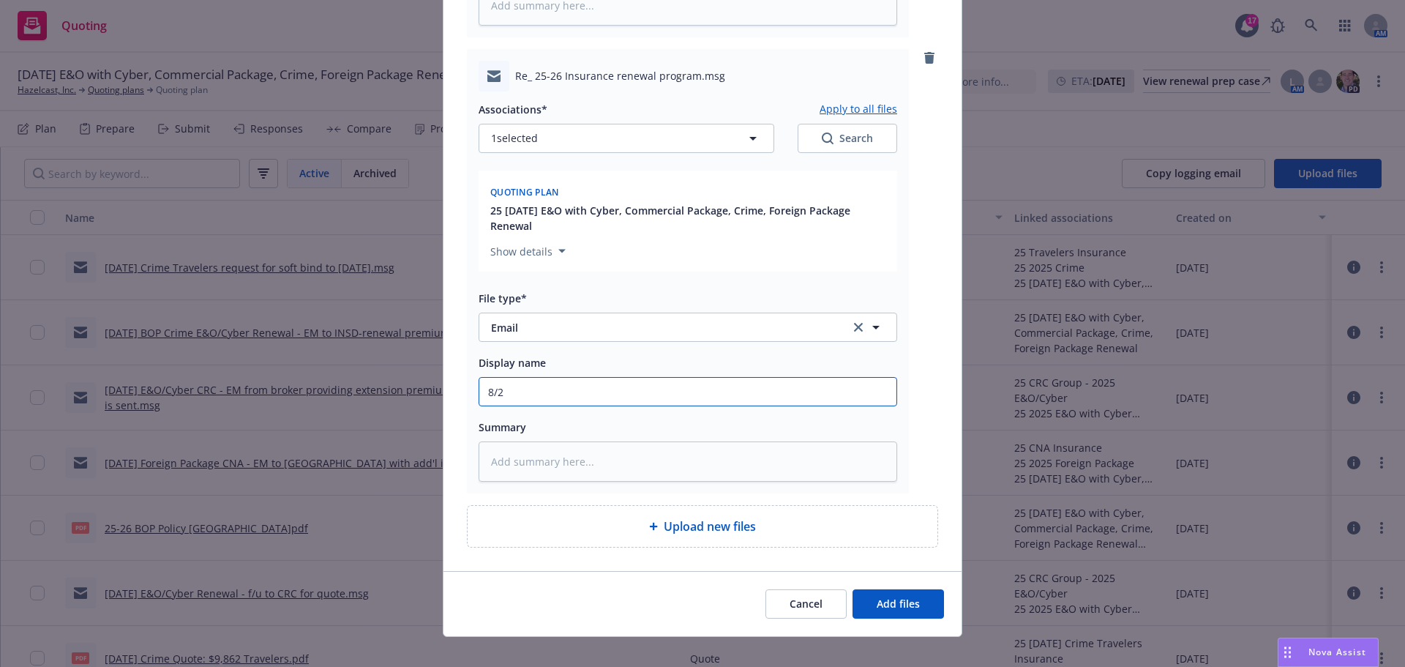
type textarea "x"
type input "8/21"
type textarea "x"
type input "8/21/"
type textarea "x"
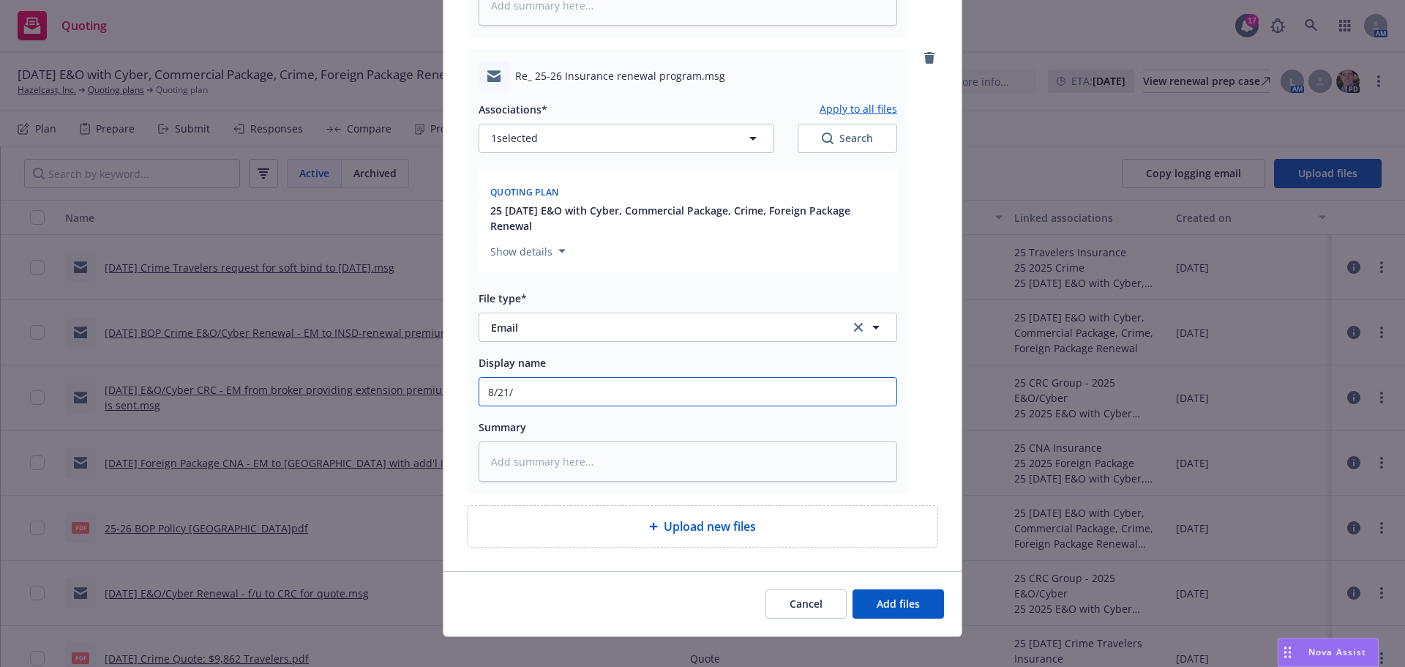
type input "8/21/2"
type textarea "x"
type input "8/21/20"
type textarea "x"
type input "8/21/202"
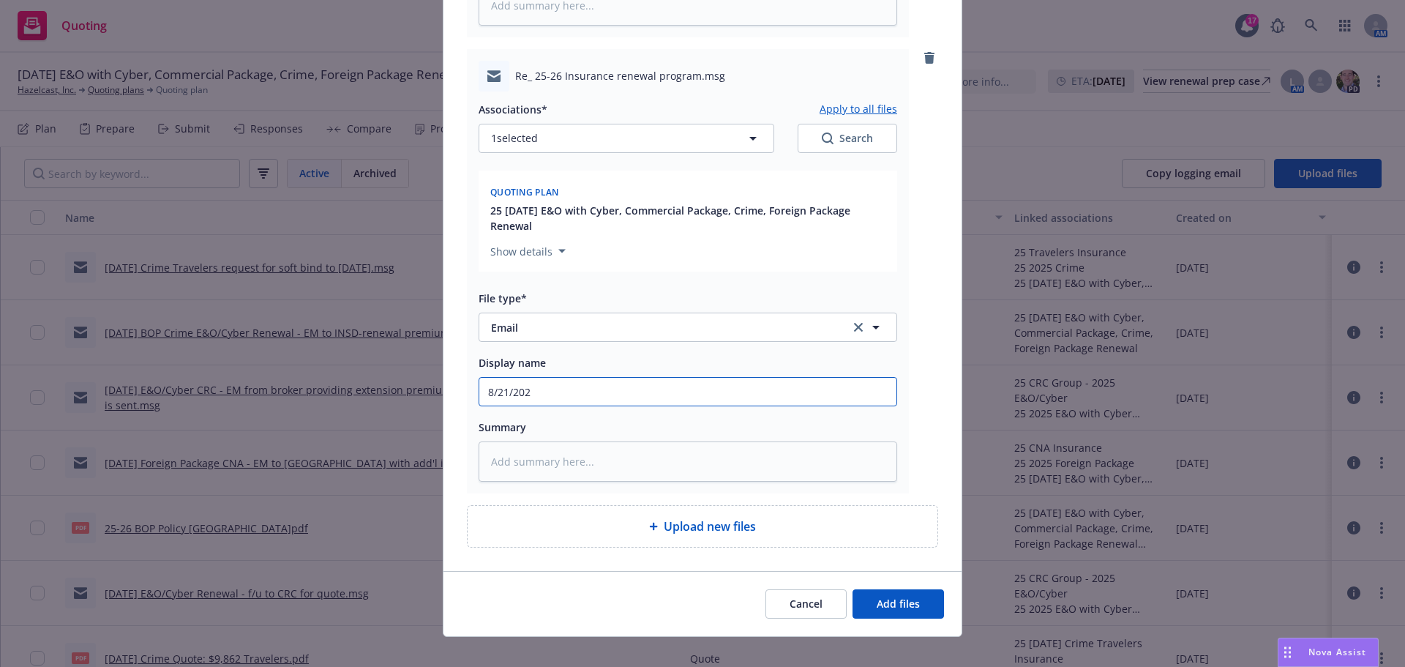
type textarea "x"
type input "8/21/2025"
type textarea "x"
type input "8/21/2025"
type textarea "x"
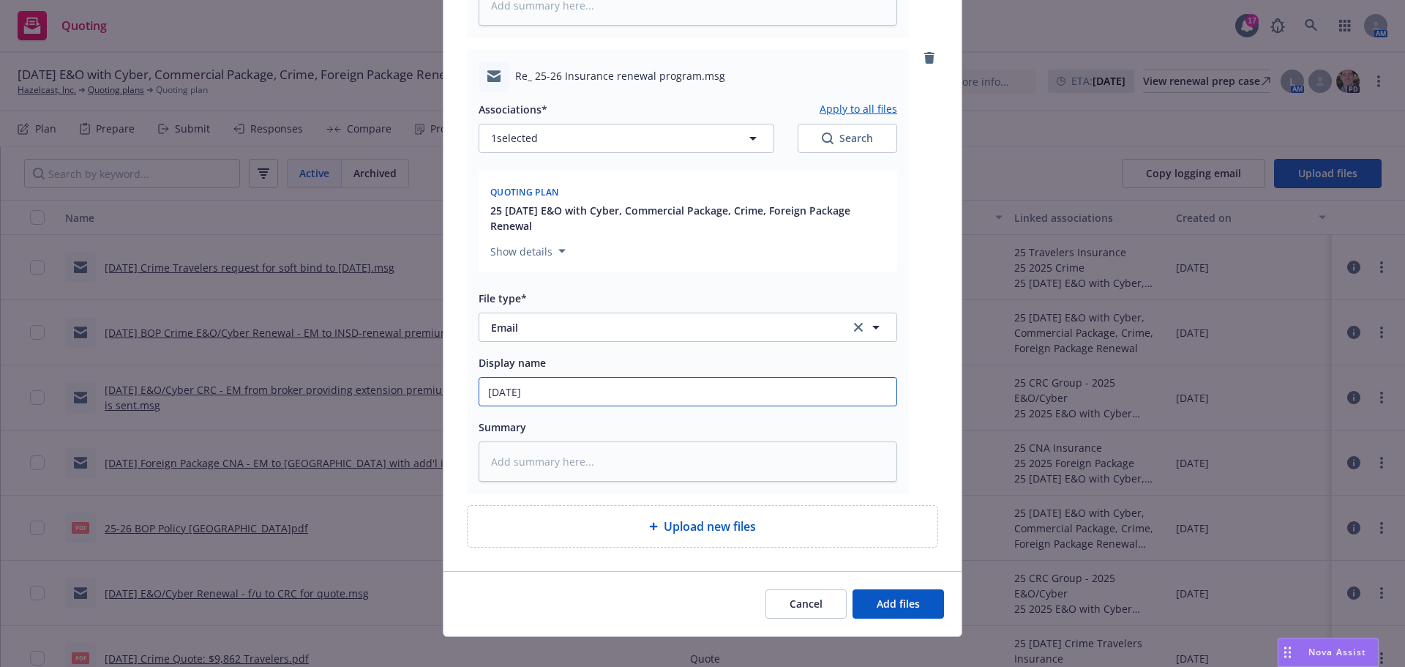
type input "8/21/2025 B"
type textarea "x"
type input "8/21/2025 BO"
type textarea "x"
type input "8/21/2025 BOP"
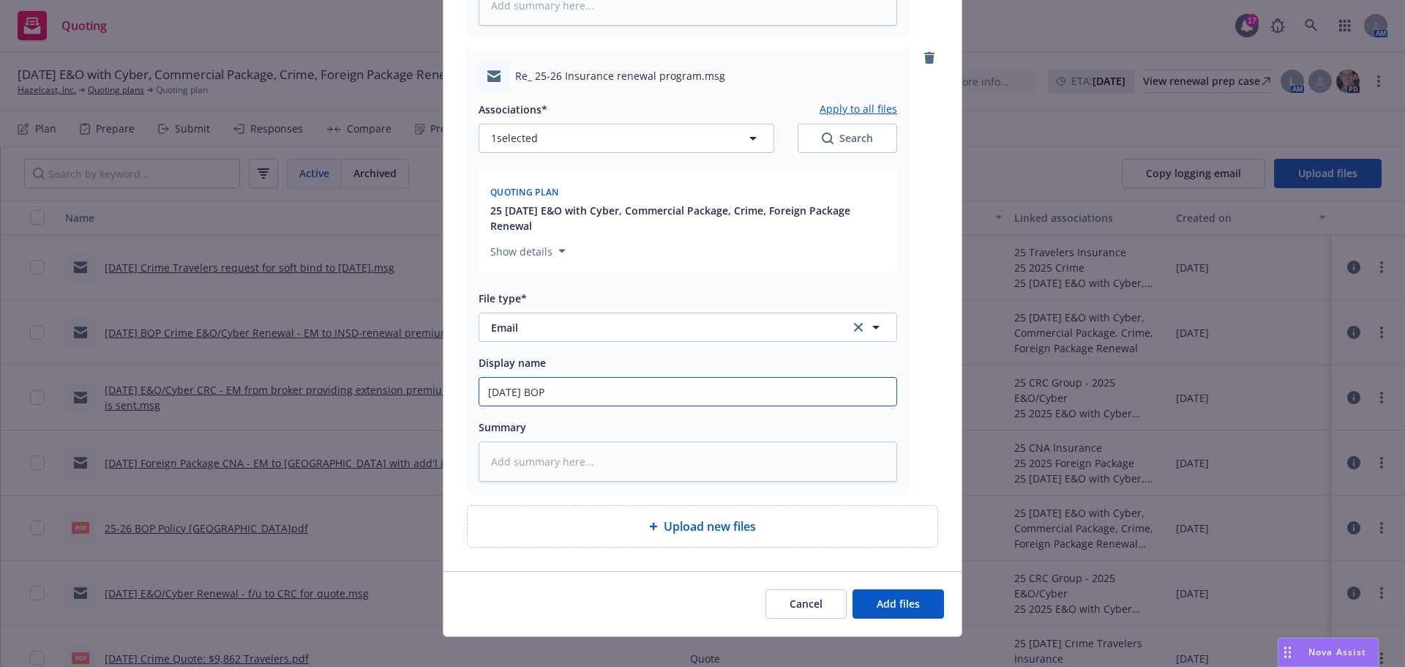
type textarea "x"
type input "8/21/2025 BO"
type textarea "x"
type input "8/21/2025 B"
type textarea "x"
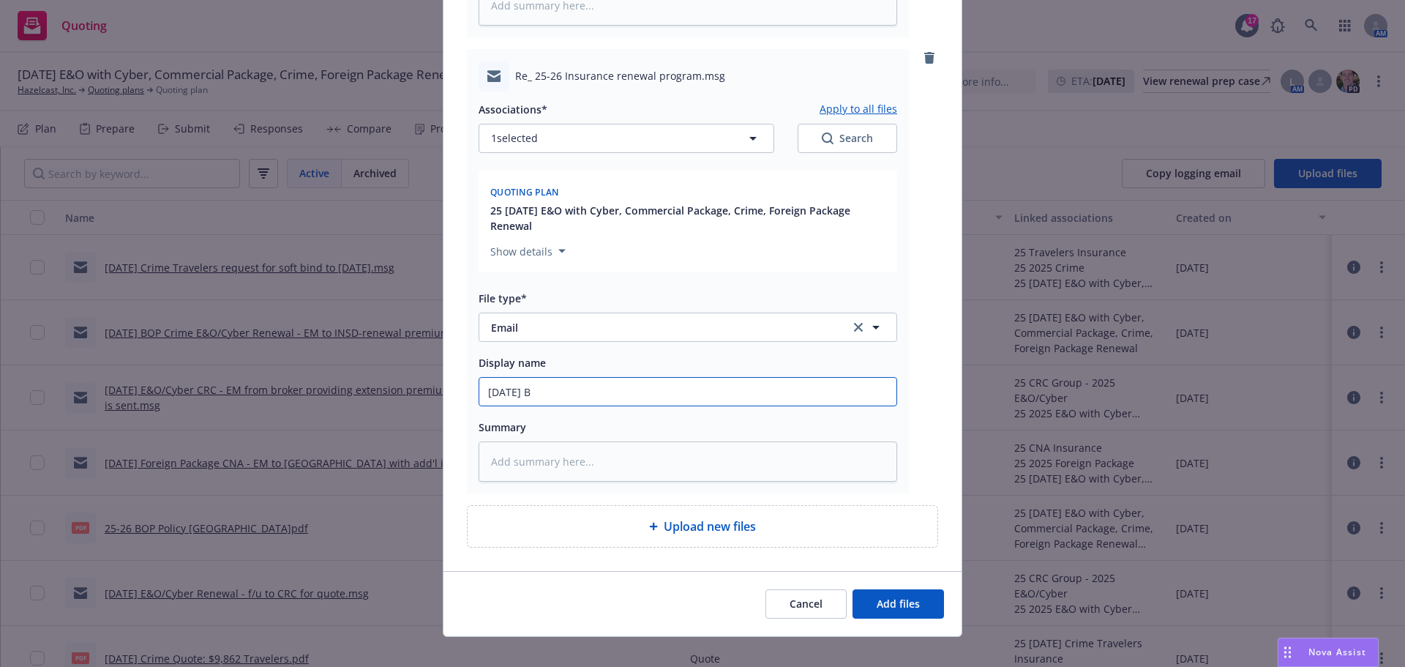
type input "8/21/2025"
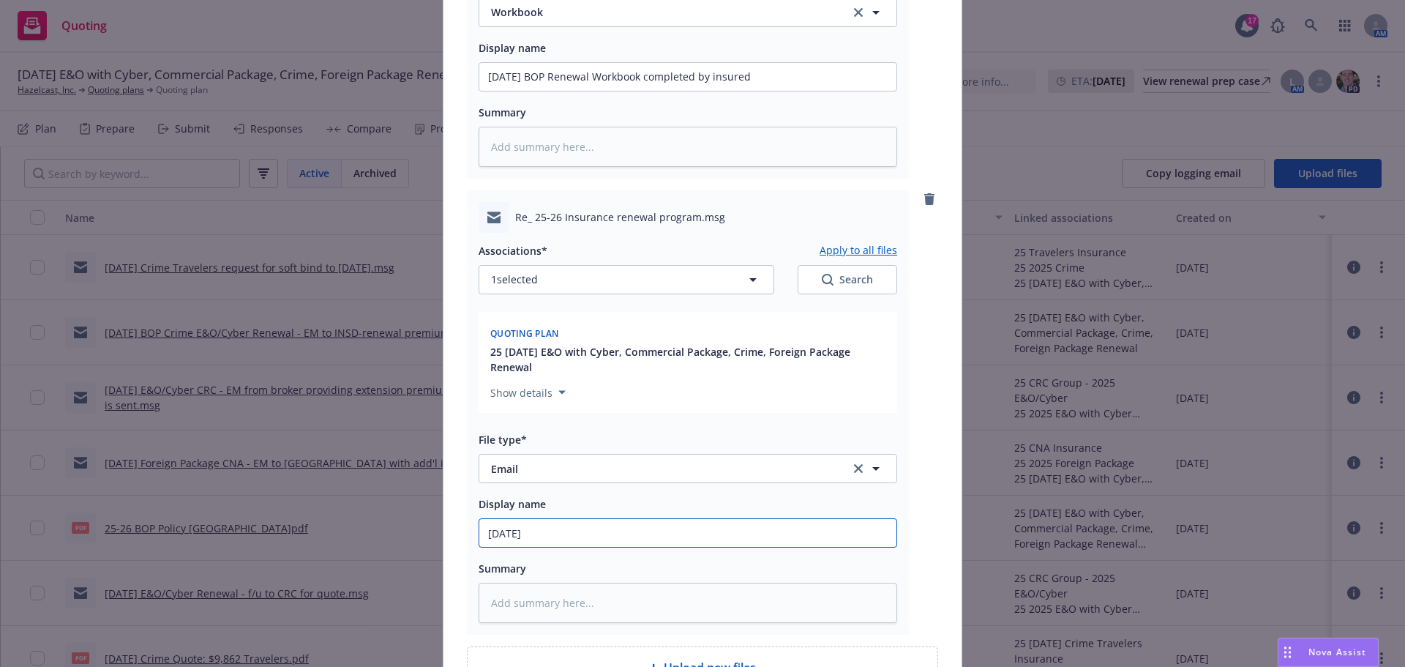
scroll to position [611, 0]
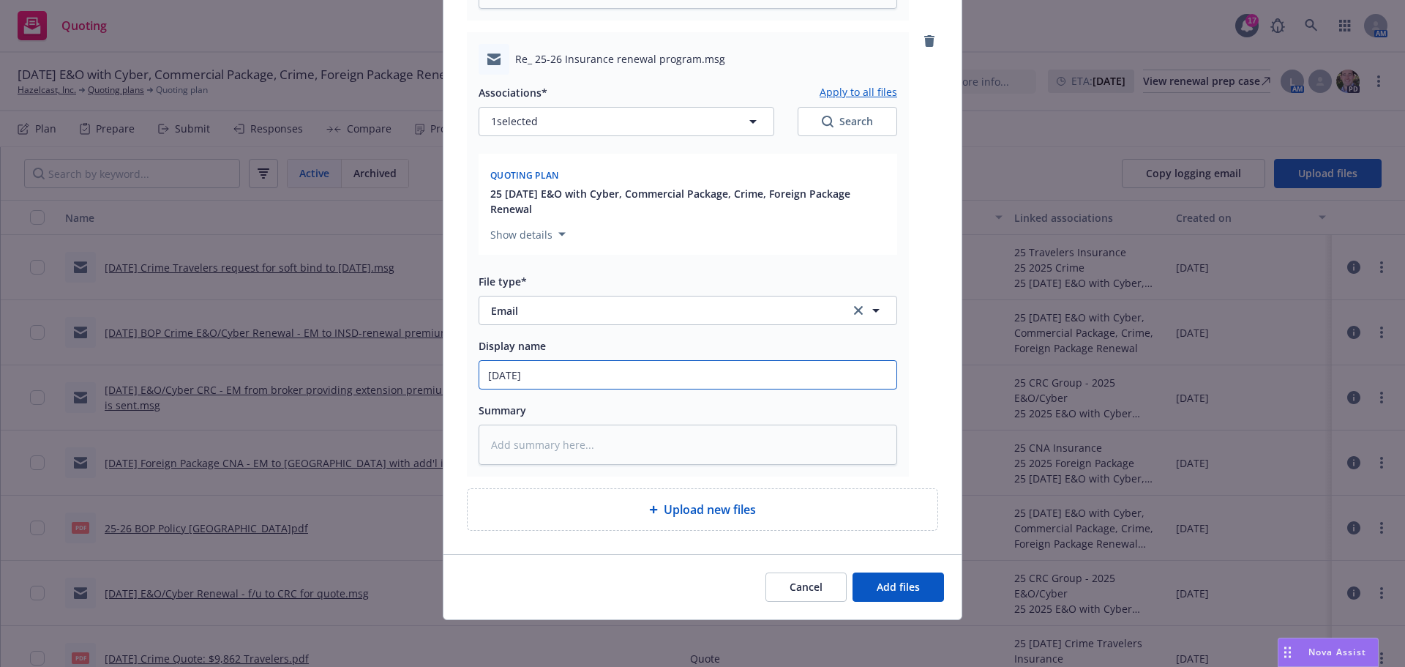
type textarea "x"
type input "8/21/2025 B"
type textarea "x"
type input "8/21/2025 BO"
type textarea "x"
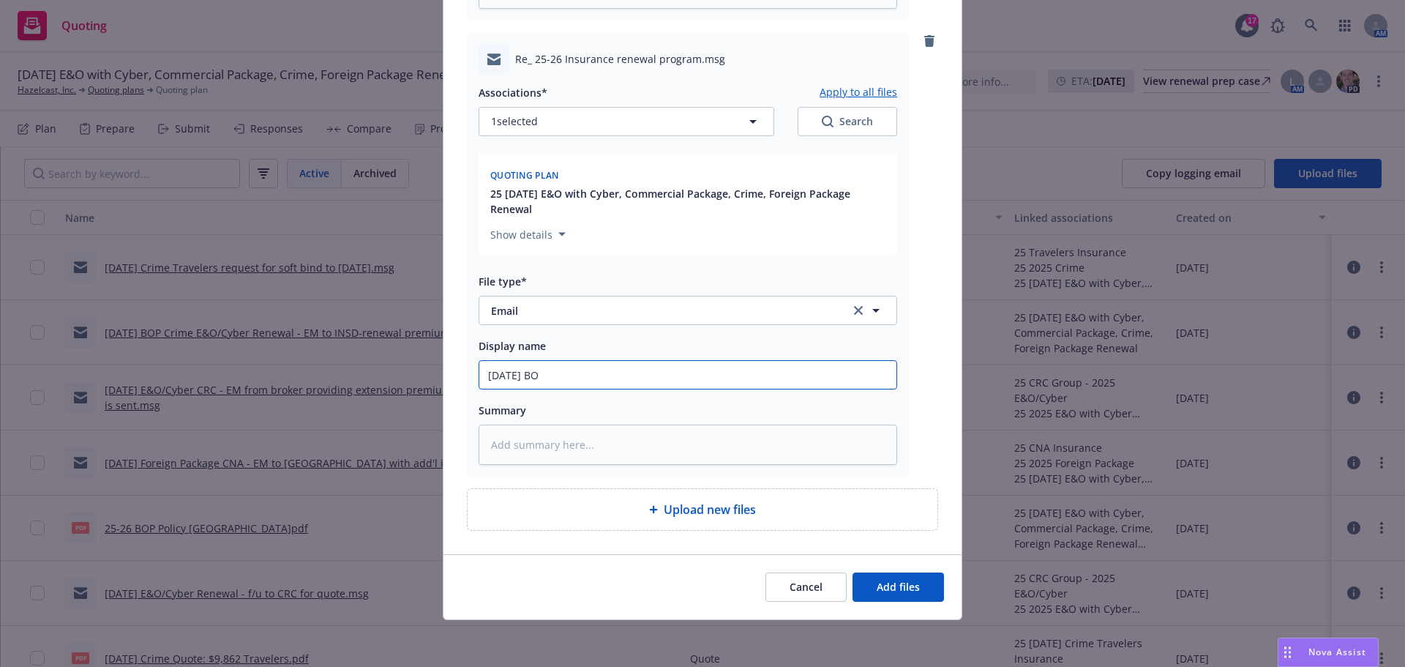
type input "8/21/2025 BOP"
type textarea "x"
type input "8/21/2025 BOP"
type textarea "x"
type input "8/21/2025 BOP R"
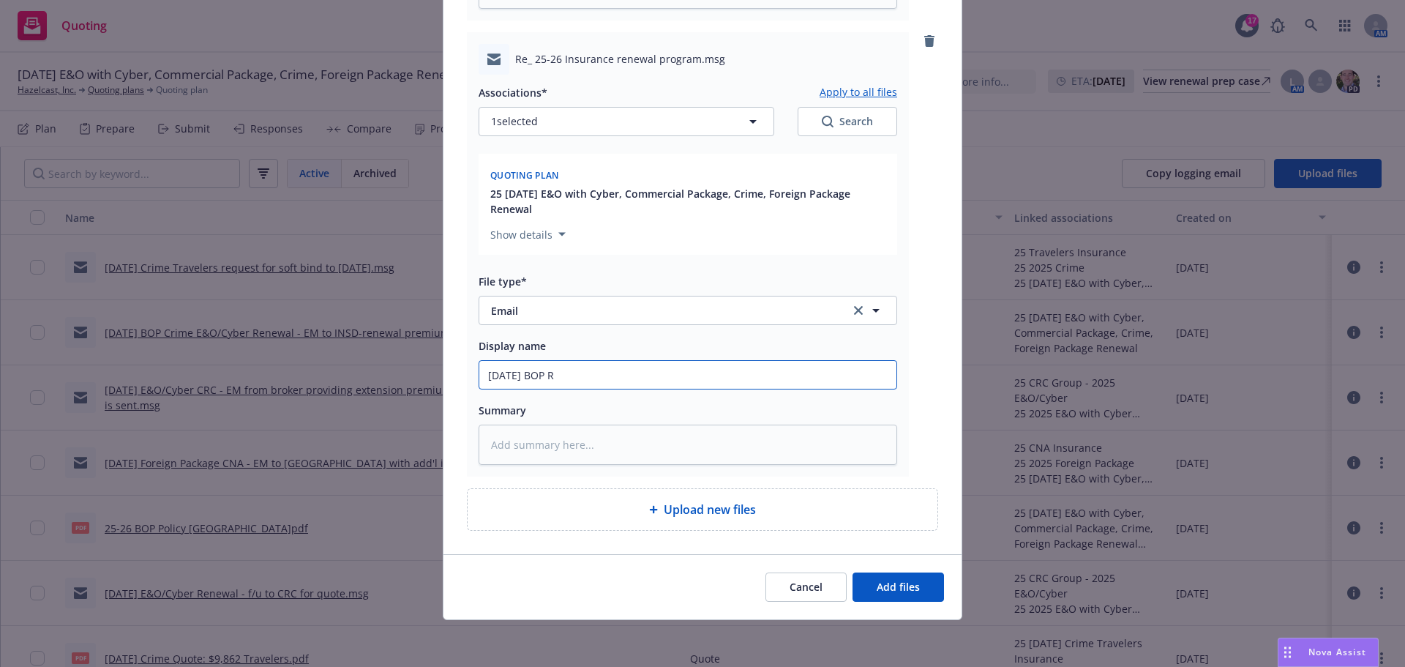
type textarea "x"
type input "8/21/2025 BOP Re"
type textarea "x"
type input "8/21/2025 BOP Ren"
type textarea "x"
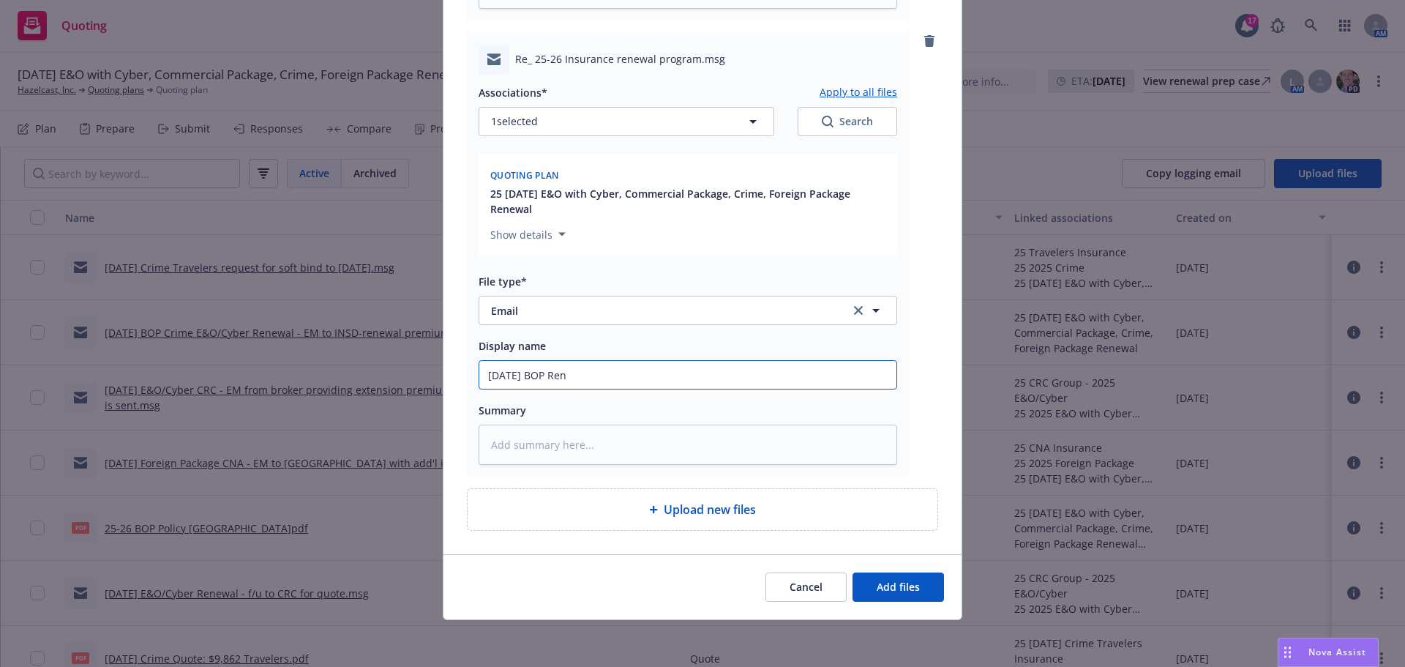
type input "8/21/2025 BOP Rene"
type textarea "x"
type input "8/21/2025 BOP Renew"
type textarea "x"
type input "8/21/2025 BOP Renewa"
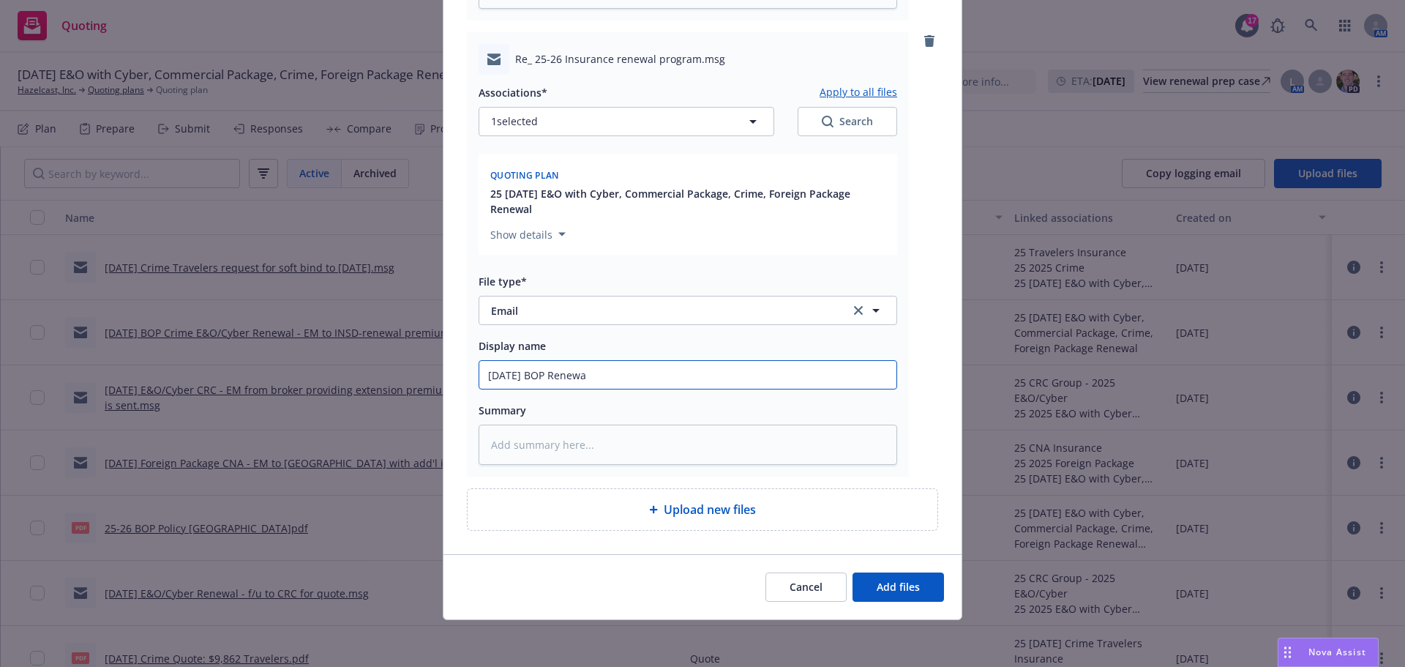
type textarea "x"
type input "8/21/2025 BOP Renewal"
type textarea "x"
type input "8/21/2025 BOP Renewal"
type textarea "x"
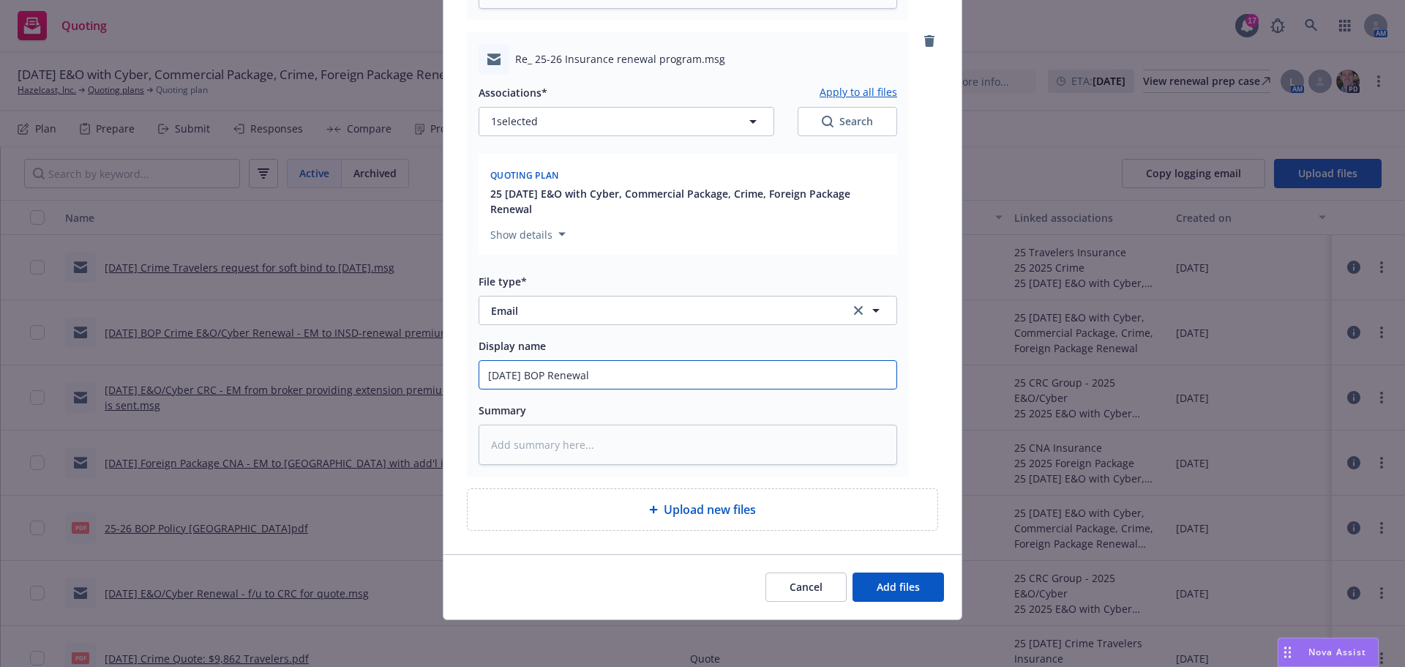
type input "8/21/2025 BOP Renewal W"
type textarea "x"
type input "8/21/2025 BOP Renewal Wo"
type textarea "x"
type input "8/21/2025 BOP Renewal Wor"
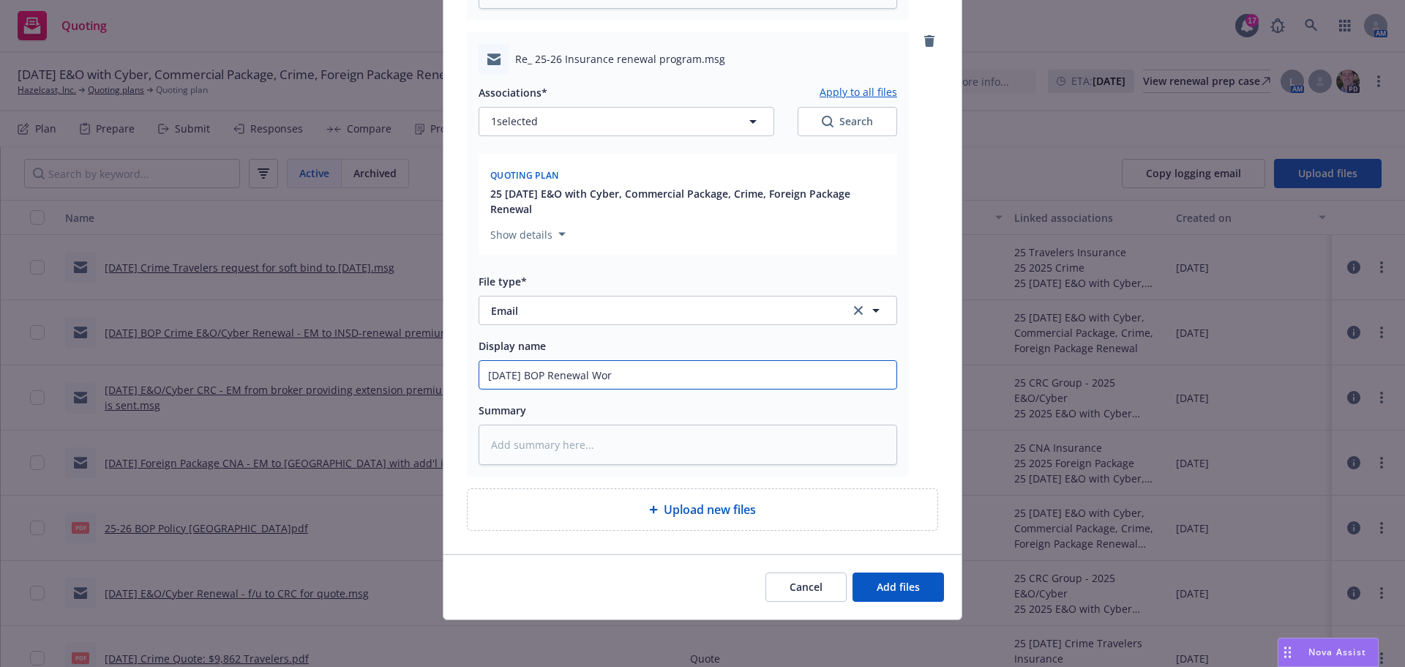
type textarea "x"
type input "8/21/2025 BOP Renewal Work"
type textarea "x"
type input "8/21/2025 BOP Renewal Workb"
type textarea "x"
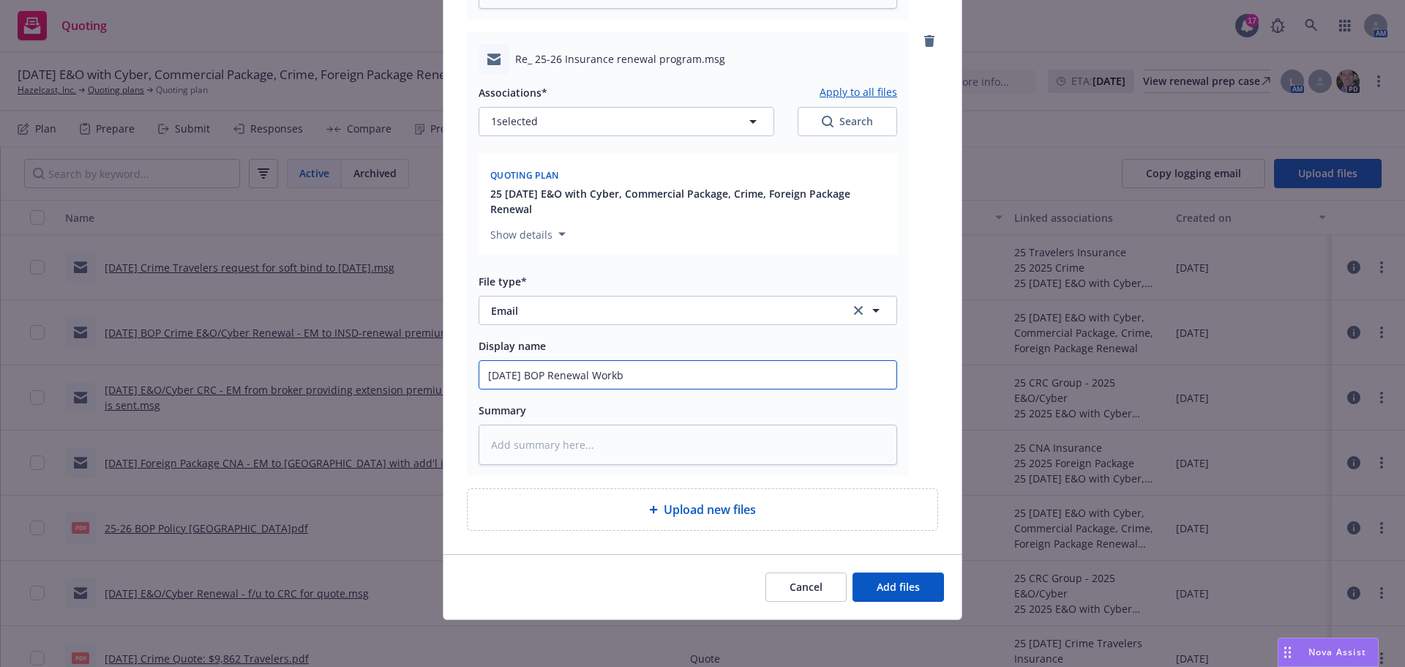
type input "8/21/2025 BOP Renewal Workbo"
type textarea "x"
type input "8/21/2025 BOP Renewal Workboo"
type textarea "x"
type input "8/21/2025 BOP Renewal Workbook"
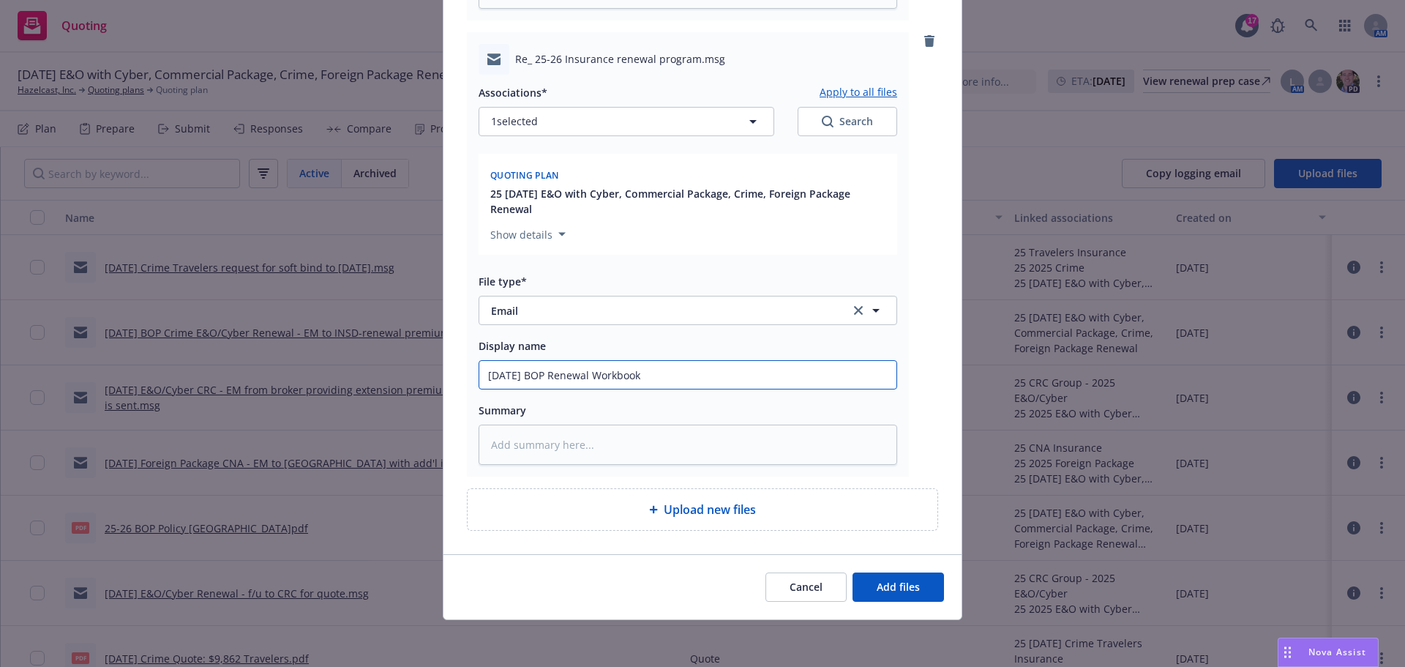
type textarea "x"
type input "8/21/2025 BOP Renewal Workbook"
type textarea "x"
type input "8/21/2025 BOP Renewal Workbook f"
type textarea "x"
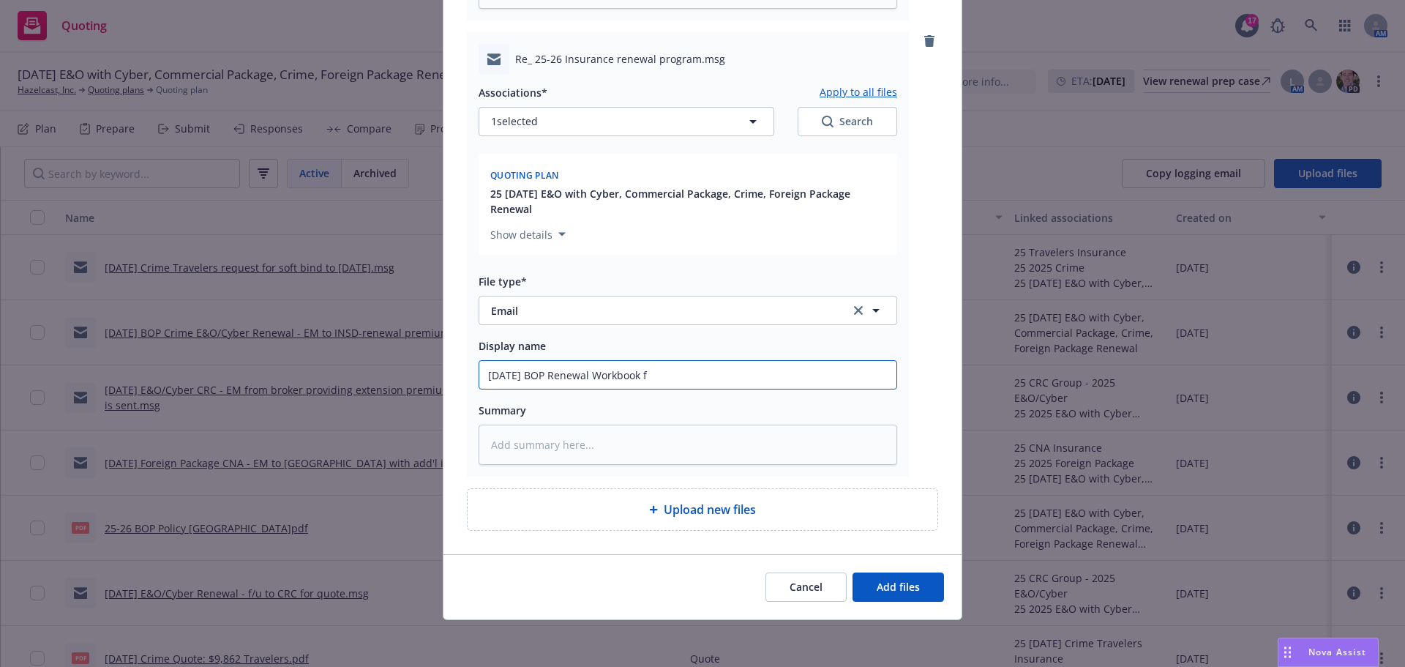
type input "8/21/2025 BOP Renewal Workbook fo"
type textarea "x"
type input "8/21/2025 BOP Renewal Workbook fom"
type textarea "x"
type input "8/21/2025 BOP Renewal Workbook fo"
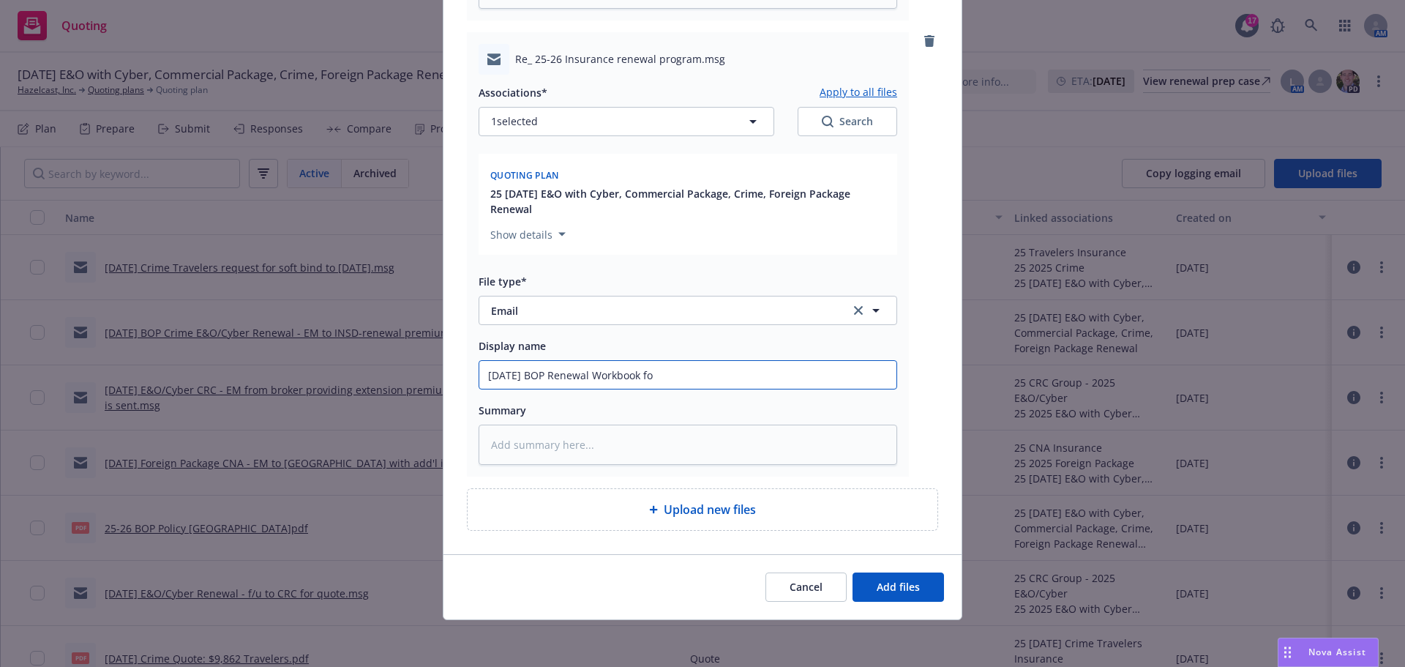
type textarea "x"
type input "8/21/2025 BOP Renewal Workbook f"
type textarea "x"
type input "8/21/2025 BOP Renewal Workbook fr"
type textarea "x"
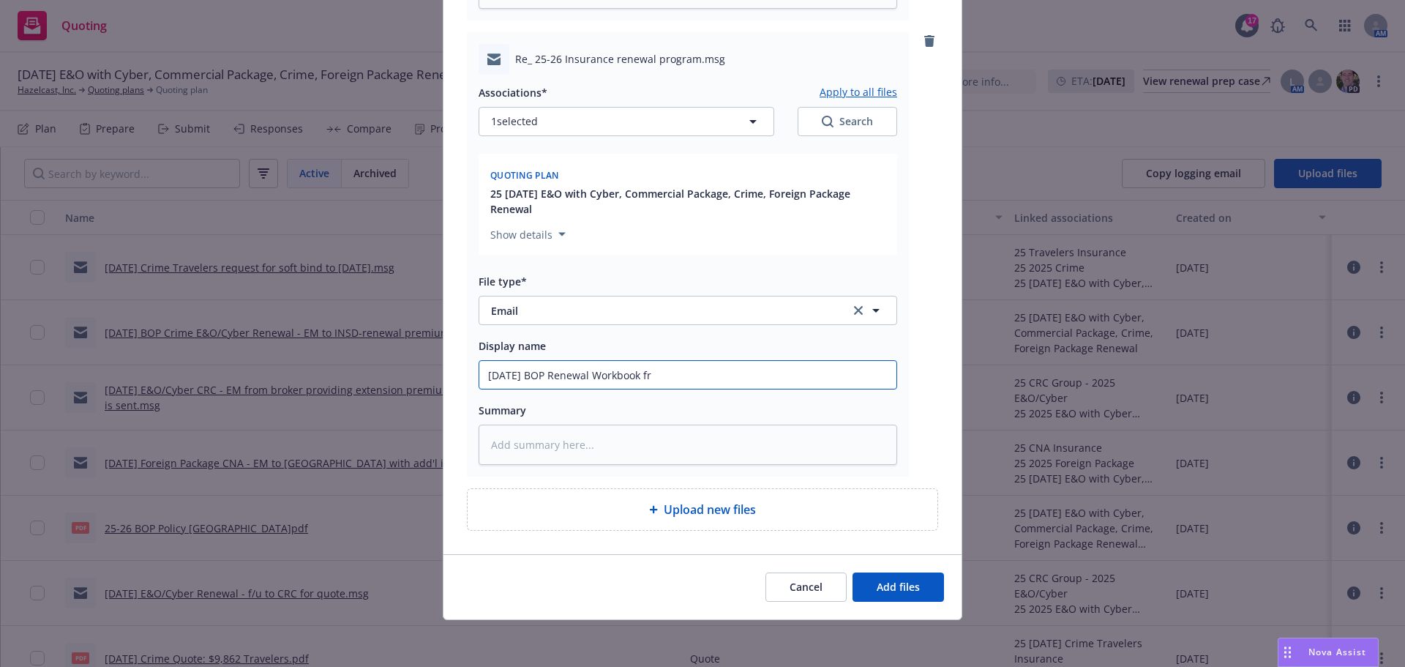
type input "8/21/2025 BOP Renewal Workbook fro"
type textarea "x"
type input "8/21/2025 BOP Renewal Workbook from"
type textarea "x"
type input "8/21/2025 BOP Renewal Workbook from"
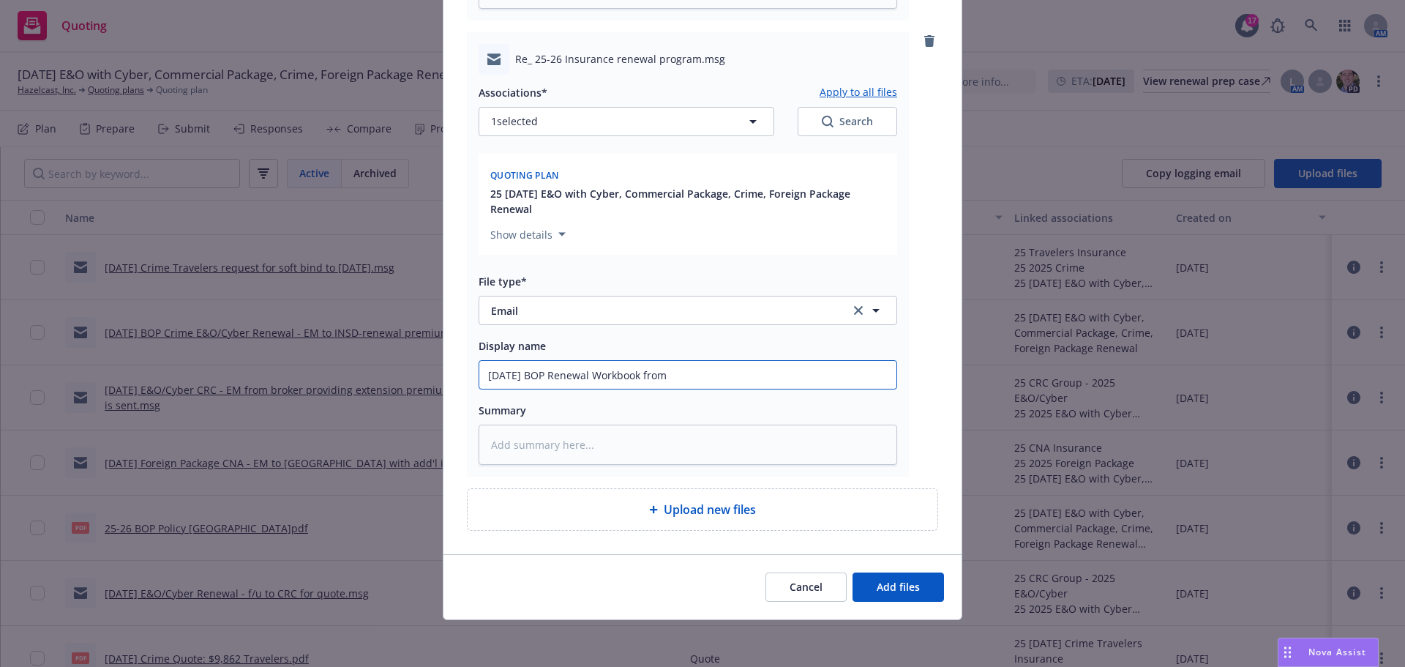
type textarea "x"
type input "8/21/2025 BOP Renewal Workbook from I"
type textarea "x"
type input "8/21/2025 BOP Renewal Workbook from IN"
type textarea "x"
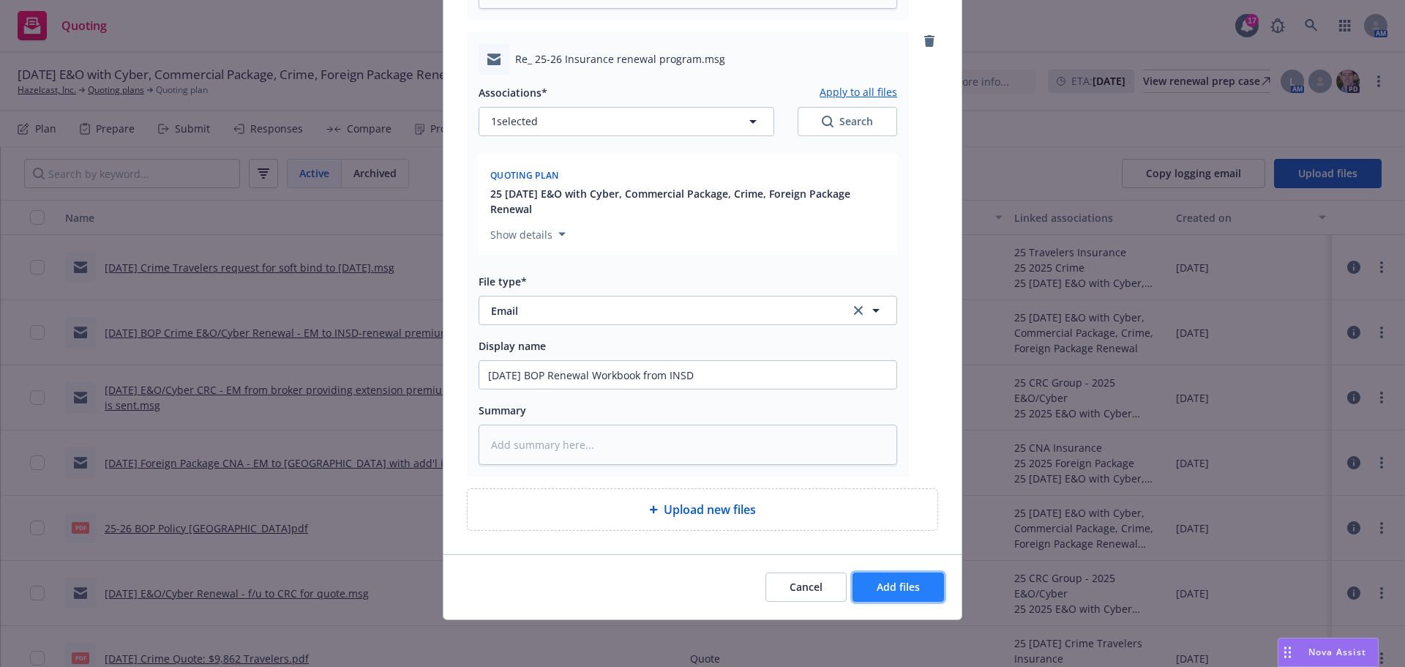
click at [889, 591] on span "Add files" at bounding box center [898, 587] width 43 height 14
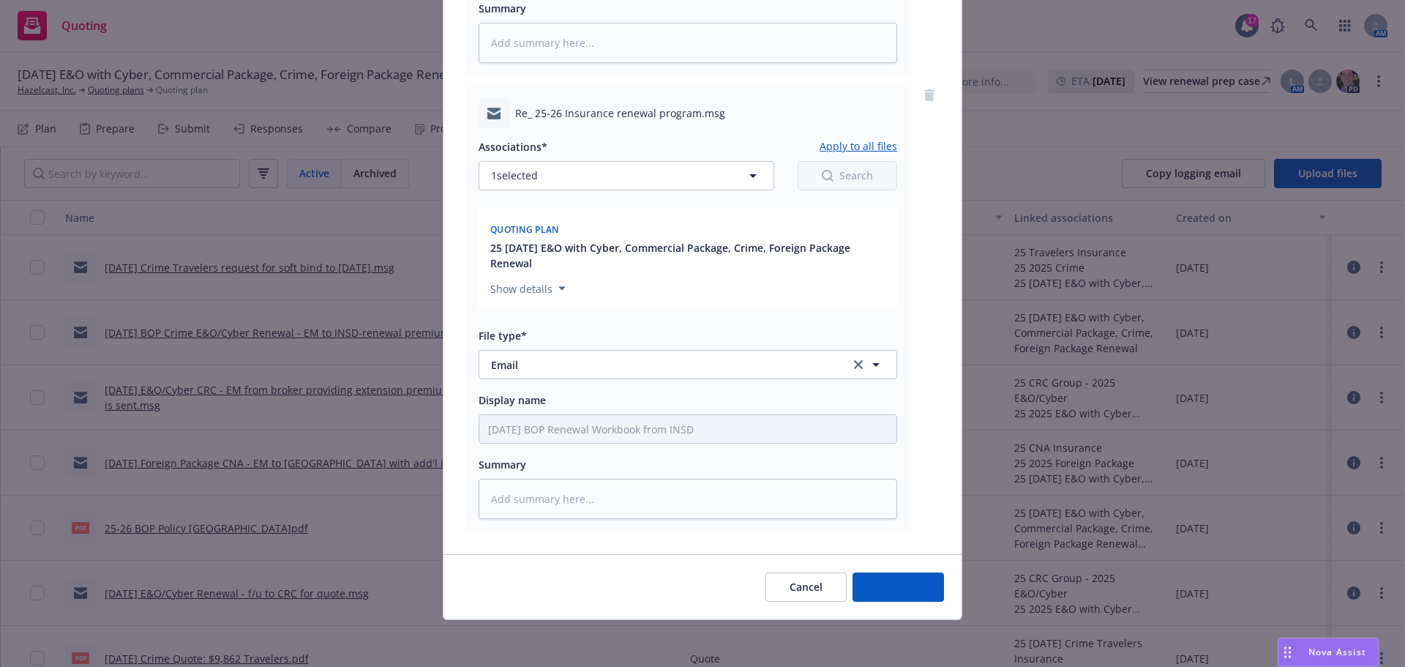
scroll to position [557, 0]
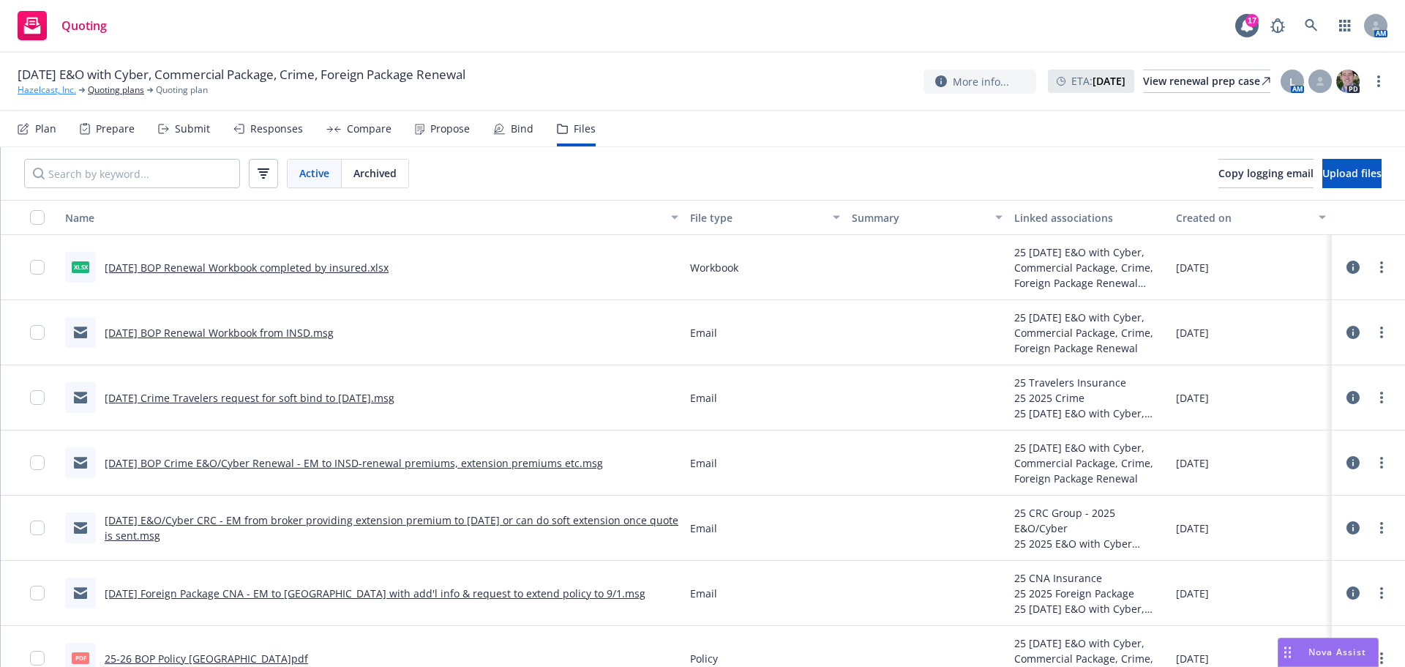
click at [37, 89] on link "Hazelcast, Inc." at bounding box center [47, 89] width 59 height 13
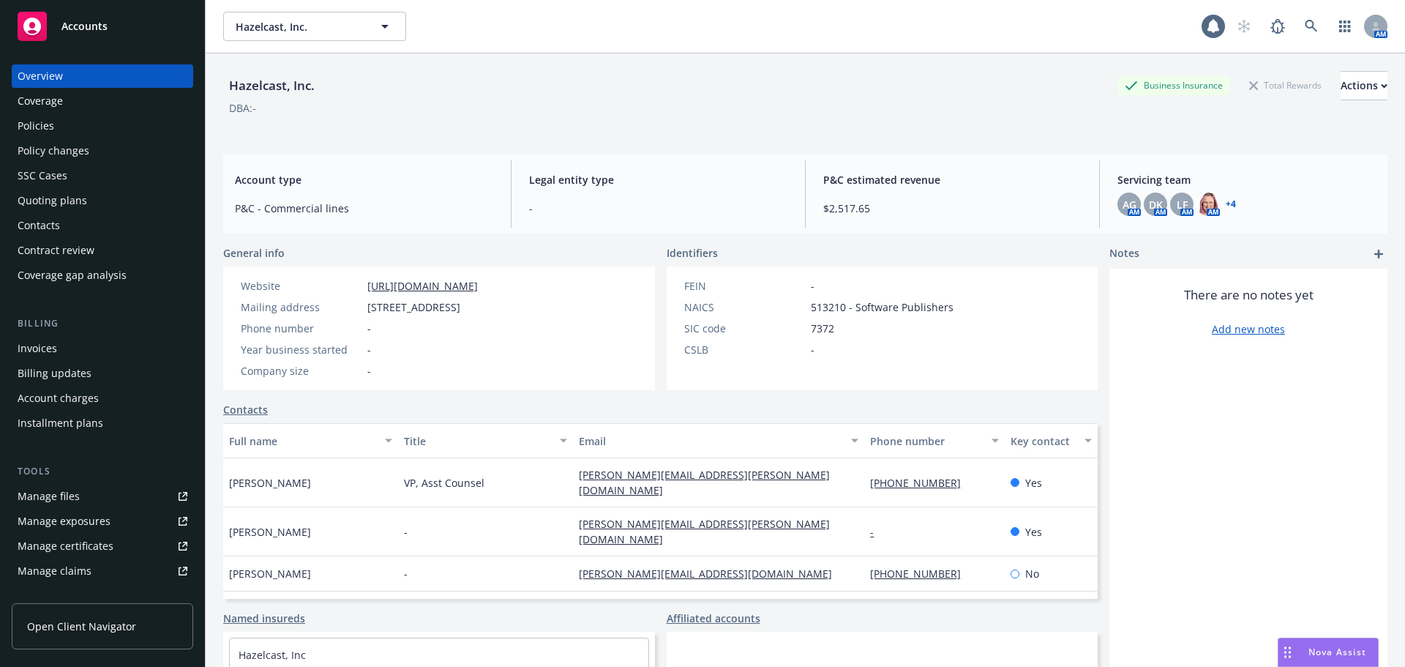
click at [51, 123] on div "Policies" at bounding box center [36, 125] width 37 height 23
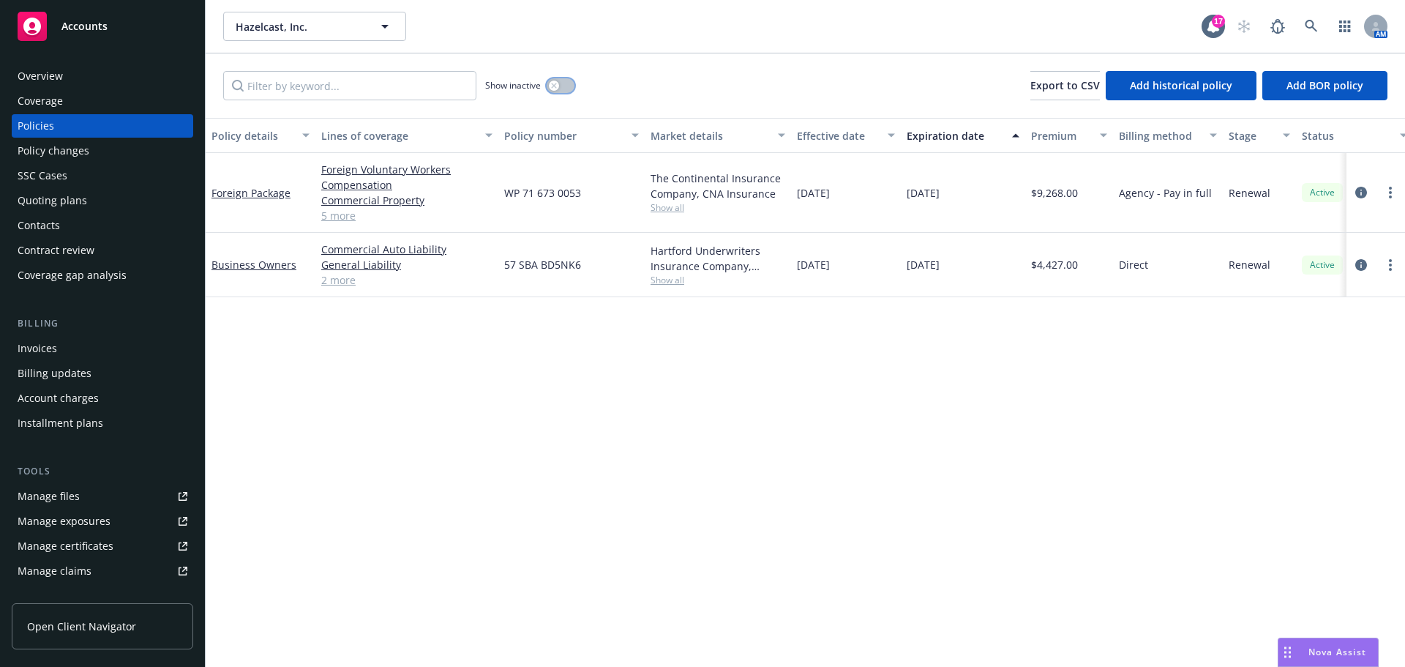
drag, startPoint x: 552, startPoint y: 84, endPoint x: 529, endPoint y: 108, distance: 33.1
click at [553, 84] on icon "button" at bounding box center [554, 86] width 6 height 6
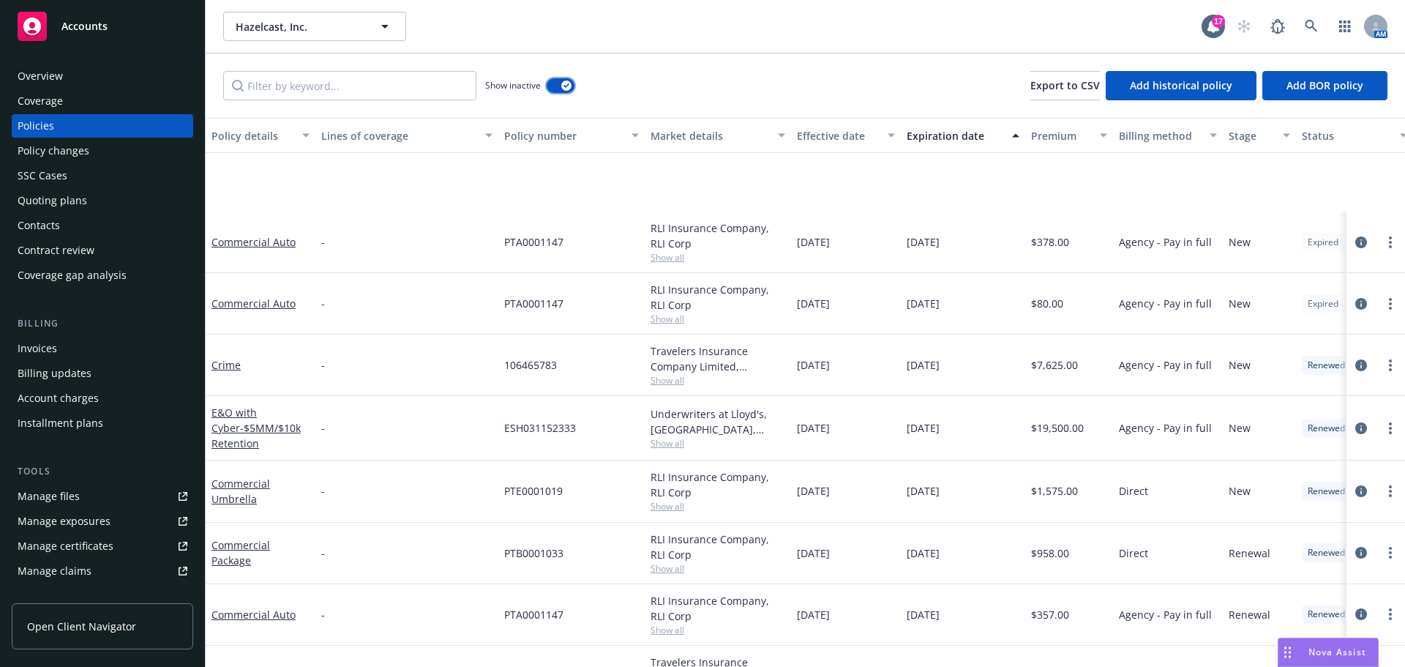
scroll to position [366, 0]
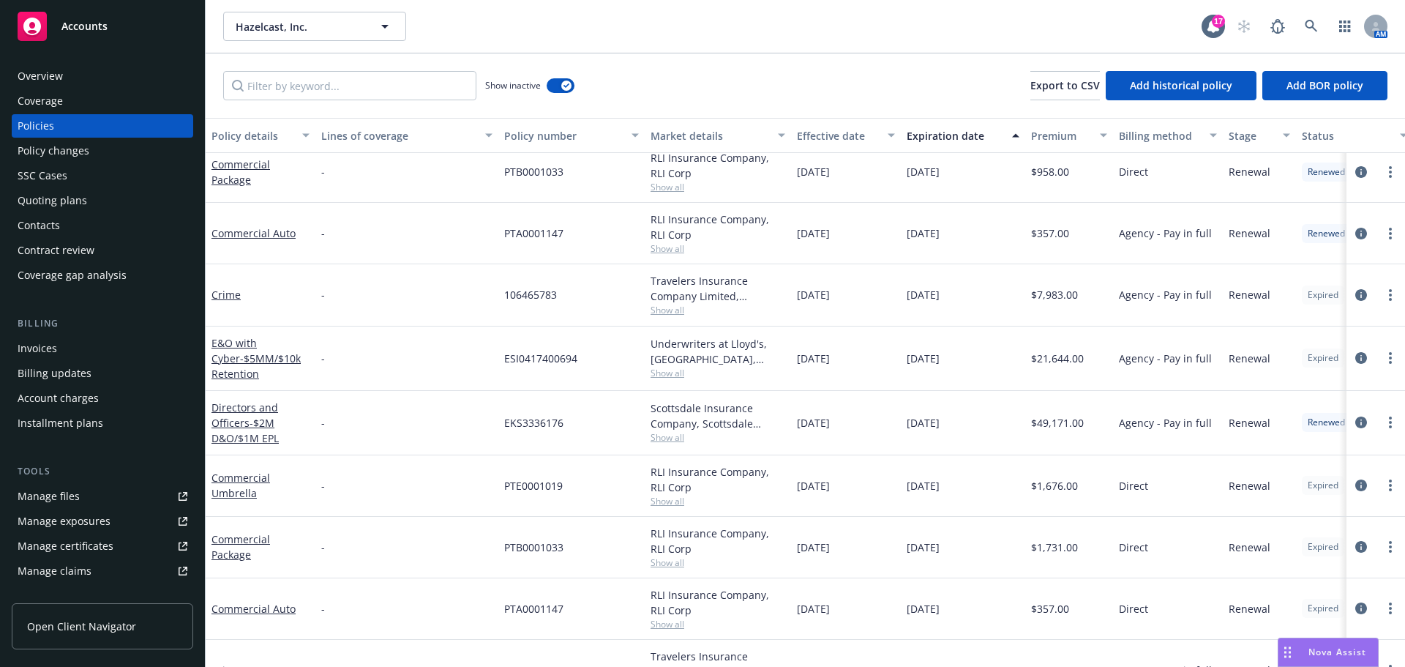
drag, startPoint x: 244, startPoint y: 137, endPoint x: 242, endPoint y: 146, distance: 8.9
click at [245, 137] on div "Policy details" at bounding box center [253, 135] width 82 height 15
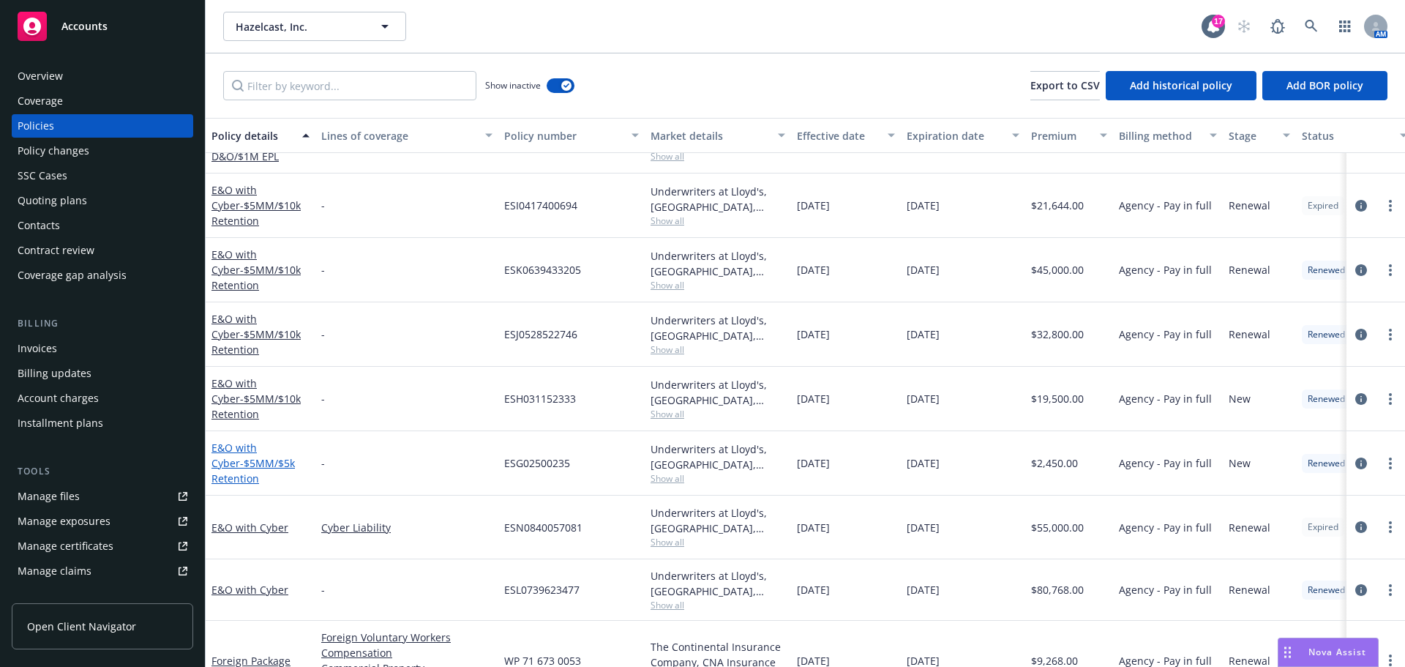
scroll to position [1171, 0]
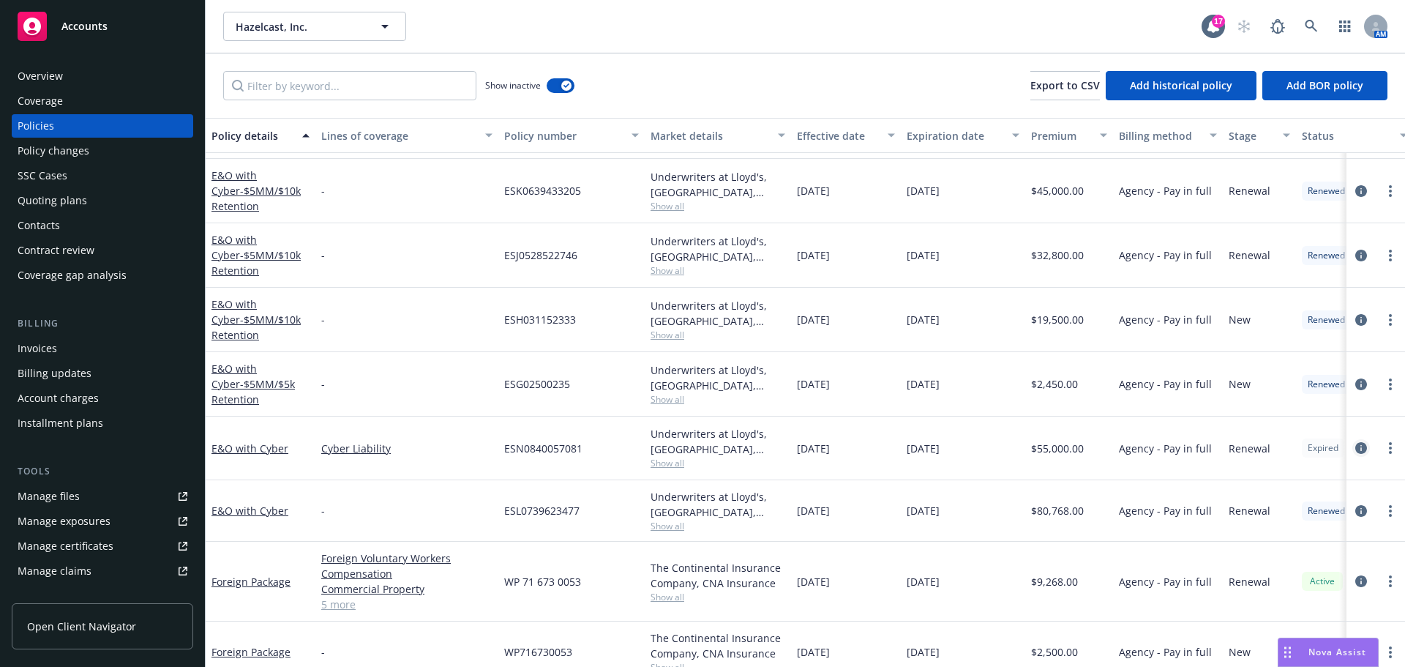
click at [1358, 448] on link "circleInformation" at bounding box center [1362, 448] width 18 height 18
click at [1353, 441] on link "circleInformation" at bounding box center [1362, 448] width 18 height 18
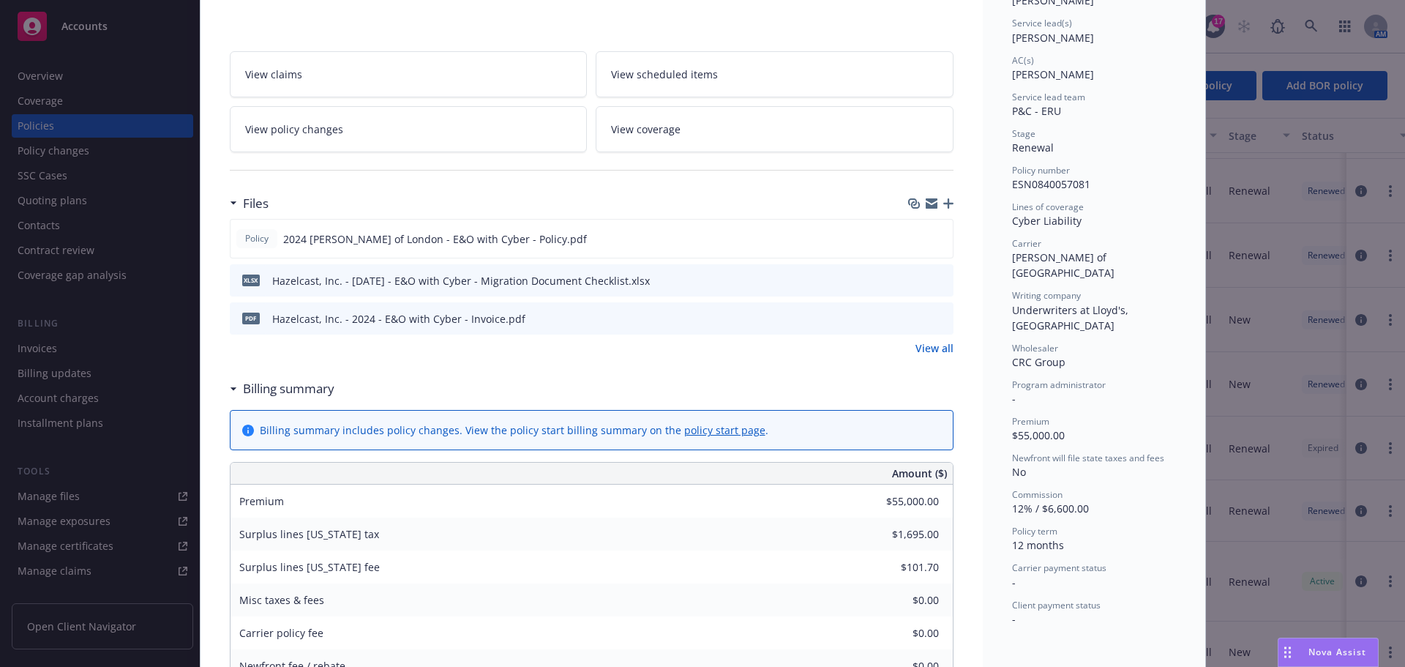
scroll to position [220, 0]
